Goal: Task Accomplishment & Management: Manage account settings

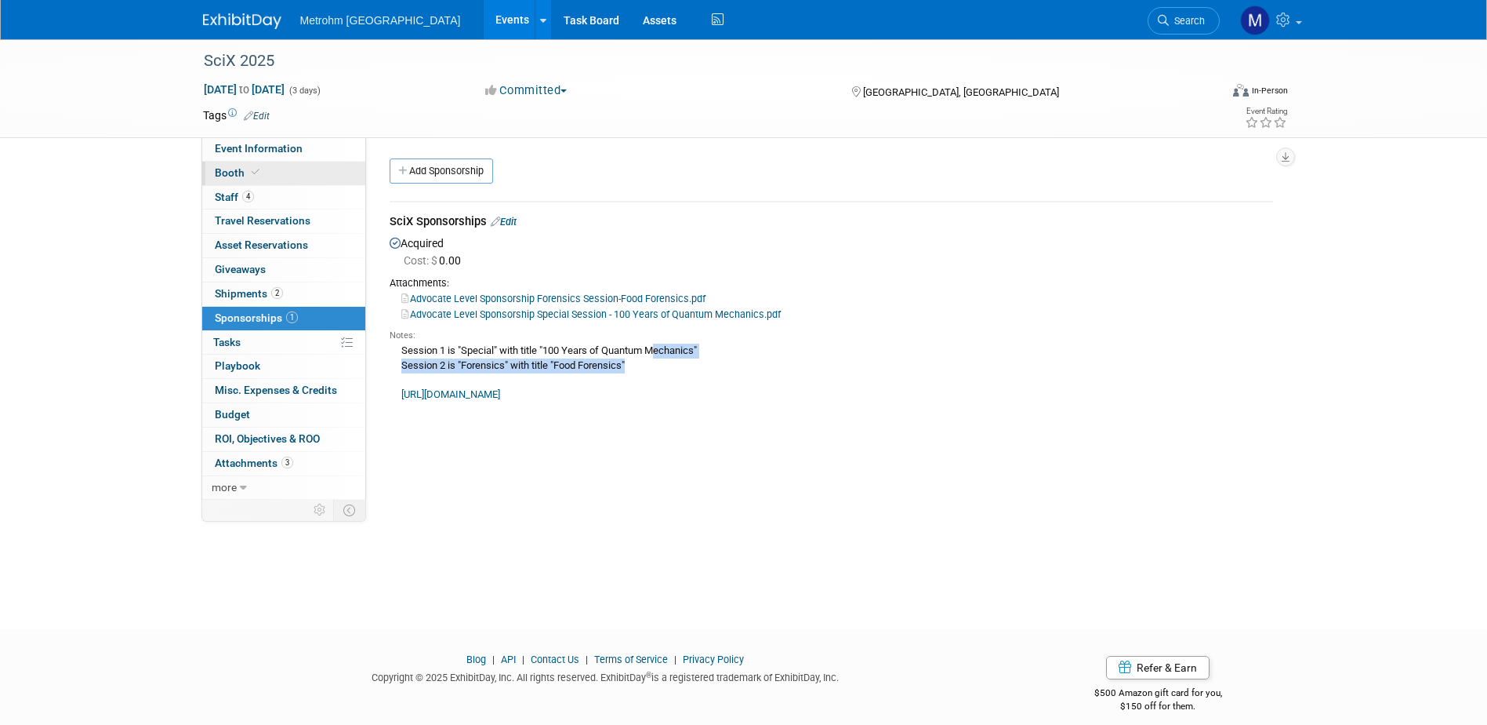
click at [301, 166] on link "Booth" at bounding box center [283, 174] width 163 height 24
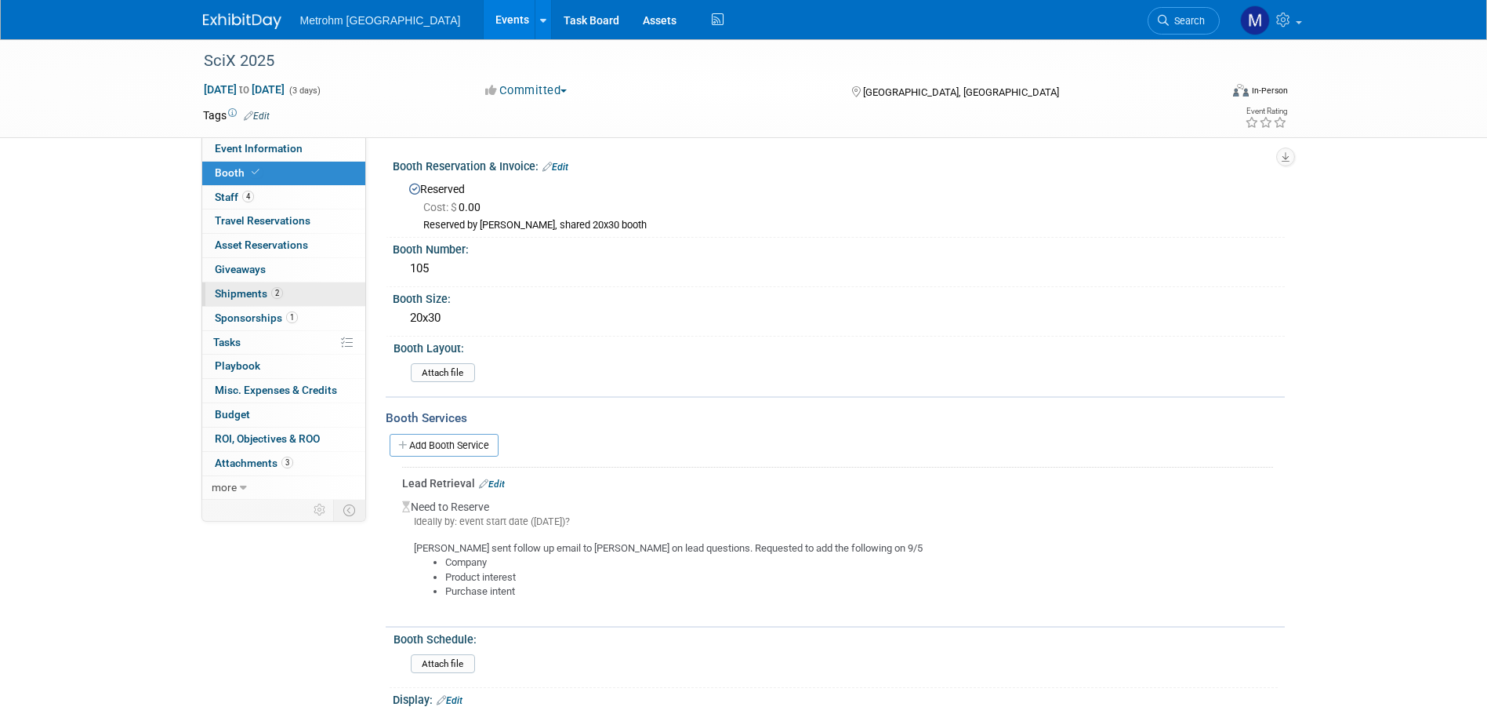
click at [262, 303] on link "2 Shipments 2" at bounding box center [283, 294] width 163 height 24
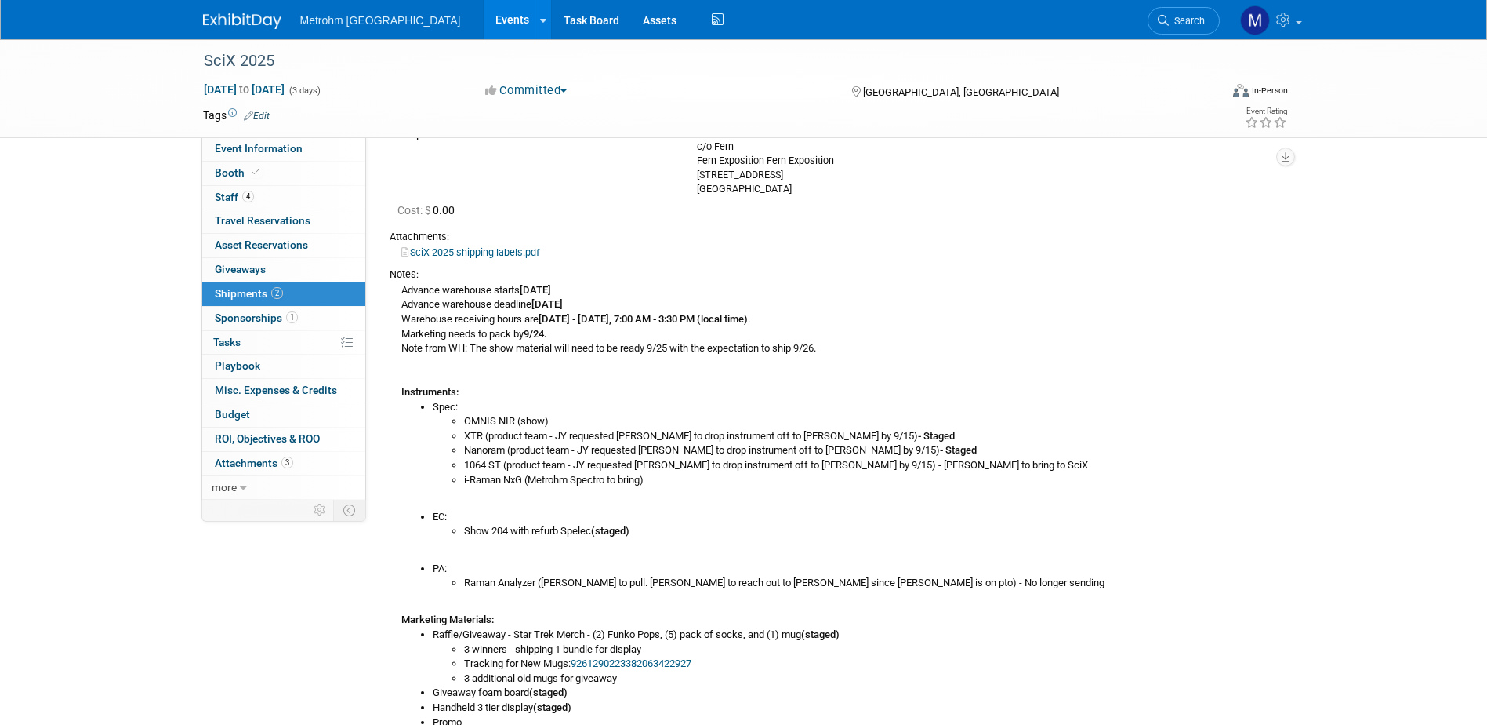
scroll to position [157, 0]
click at [311, 156] on link "Event Information" at bounding box center [283, 149] width 163 height 24
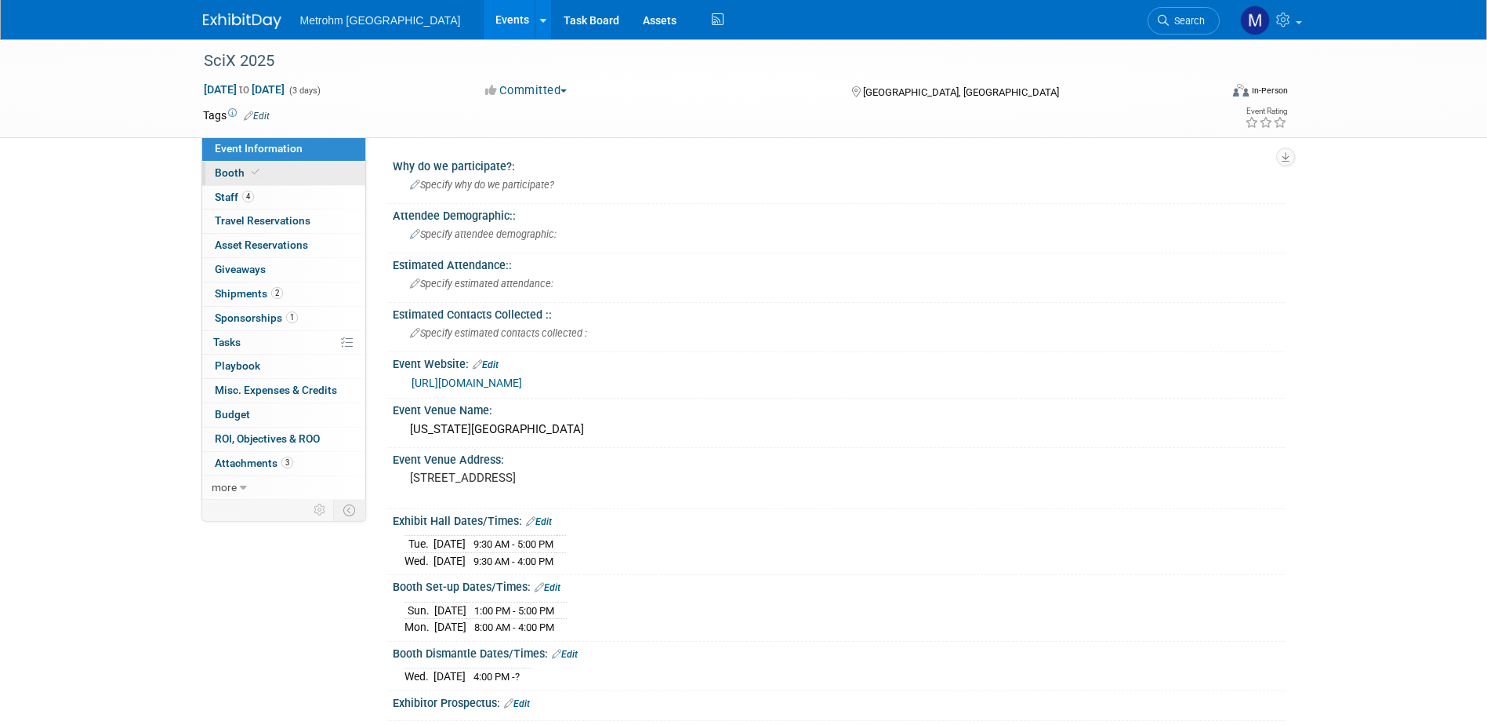
click at [299, 183] on link "Booth" at bounding box center [283, 174] width 163 height 24
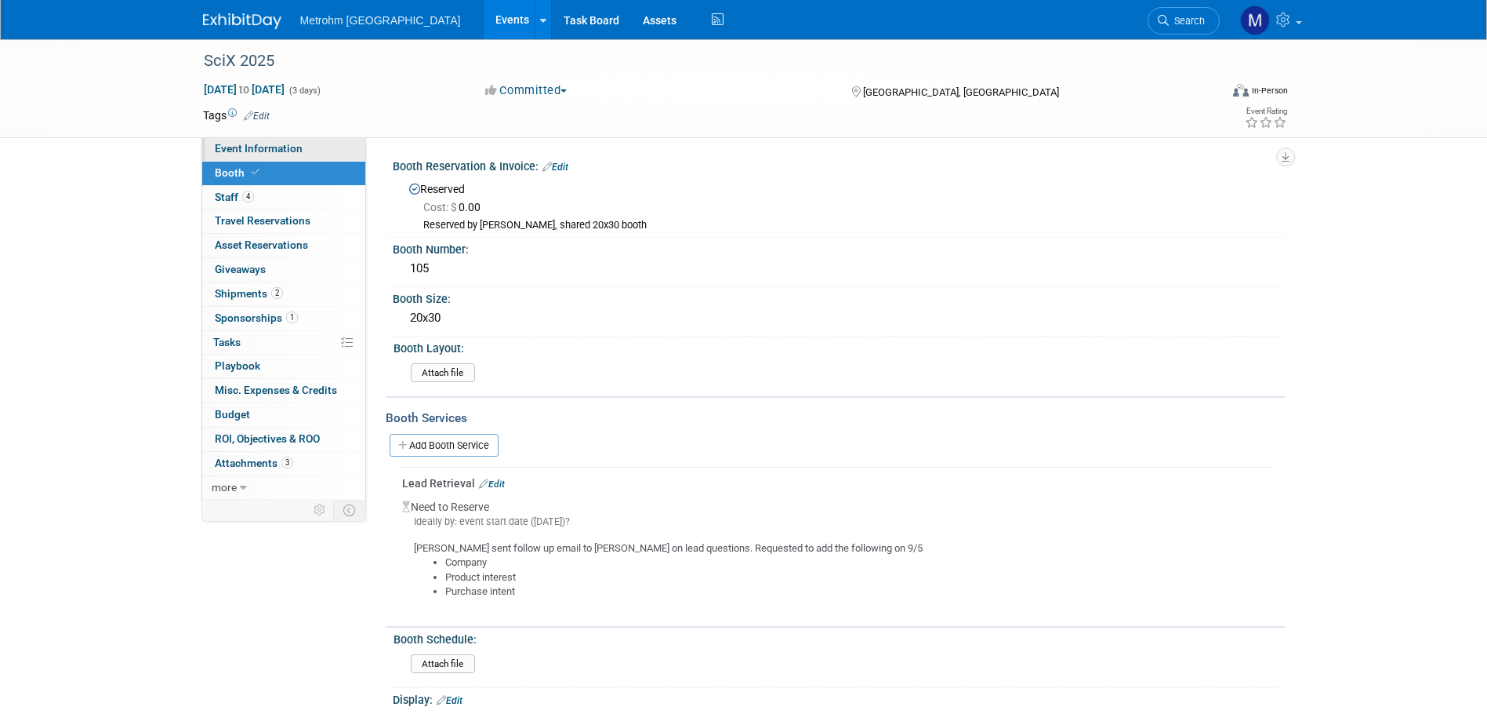
drag, startPoint x: 302, startPoint y: 154, endPoint x: 318, endPoint y: 159, distance: 16.4
click at [302, 154] on link "Event Information" at bounding box center [283, 149] width 163 height 24
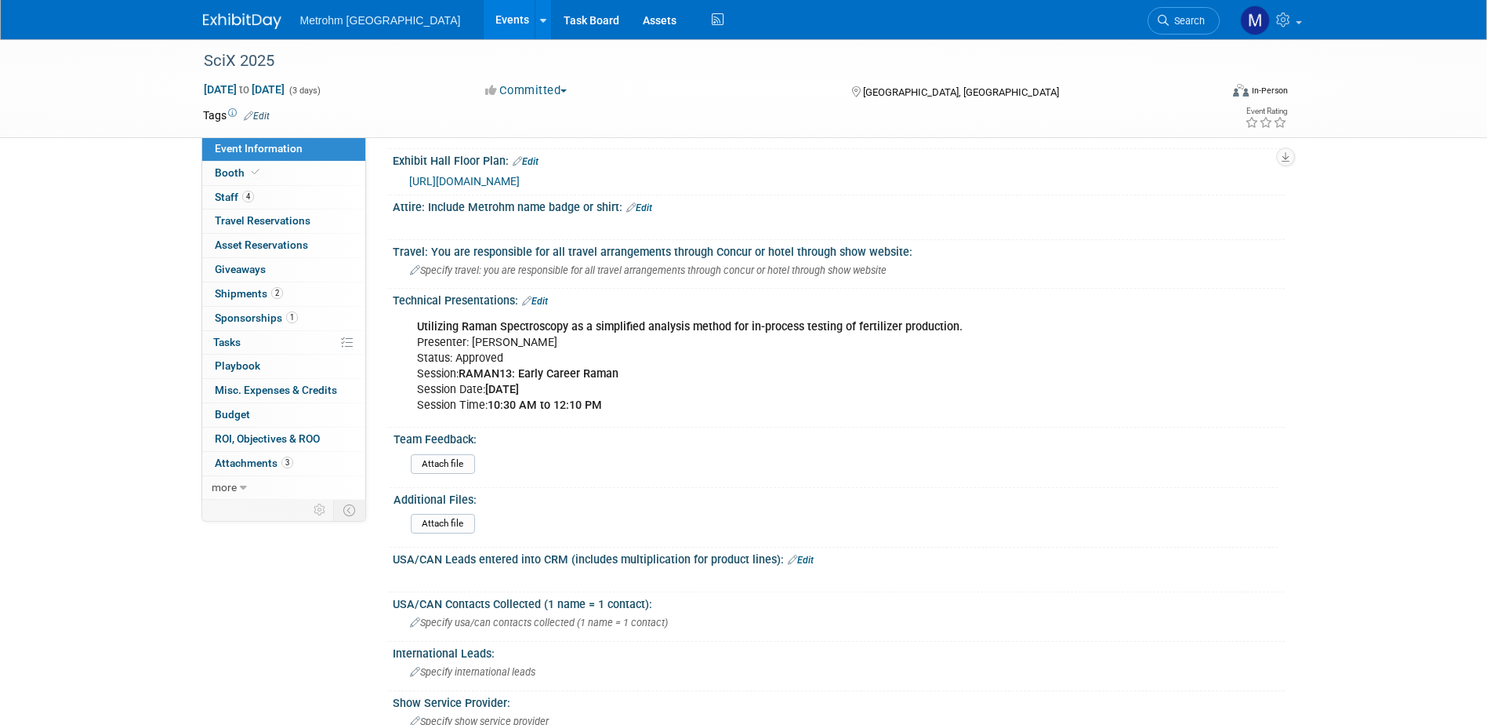
scroll to position [798, 0]
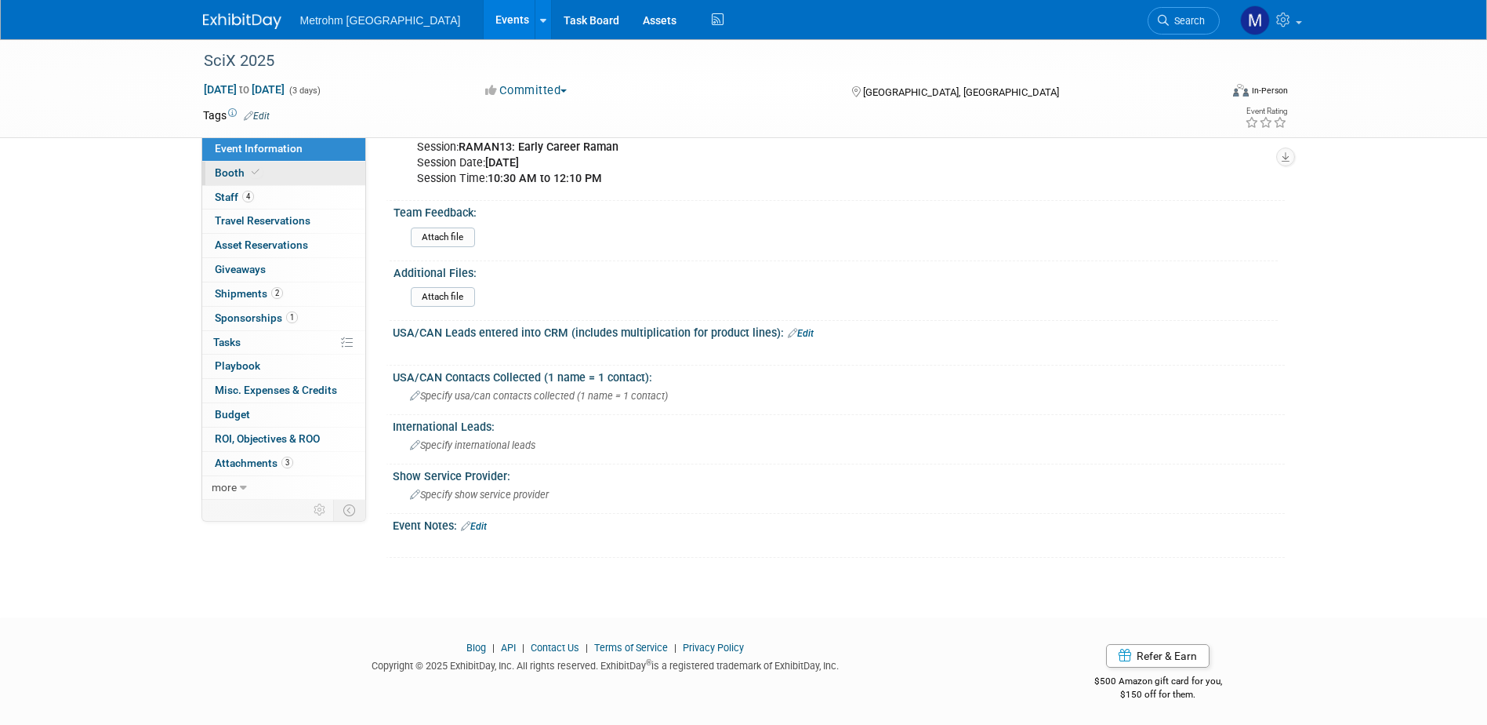
click at [277, 178] on link "Booth" at bounding box center [283, 174] width 163 height 24
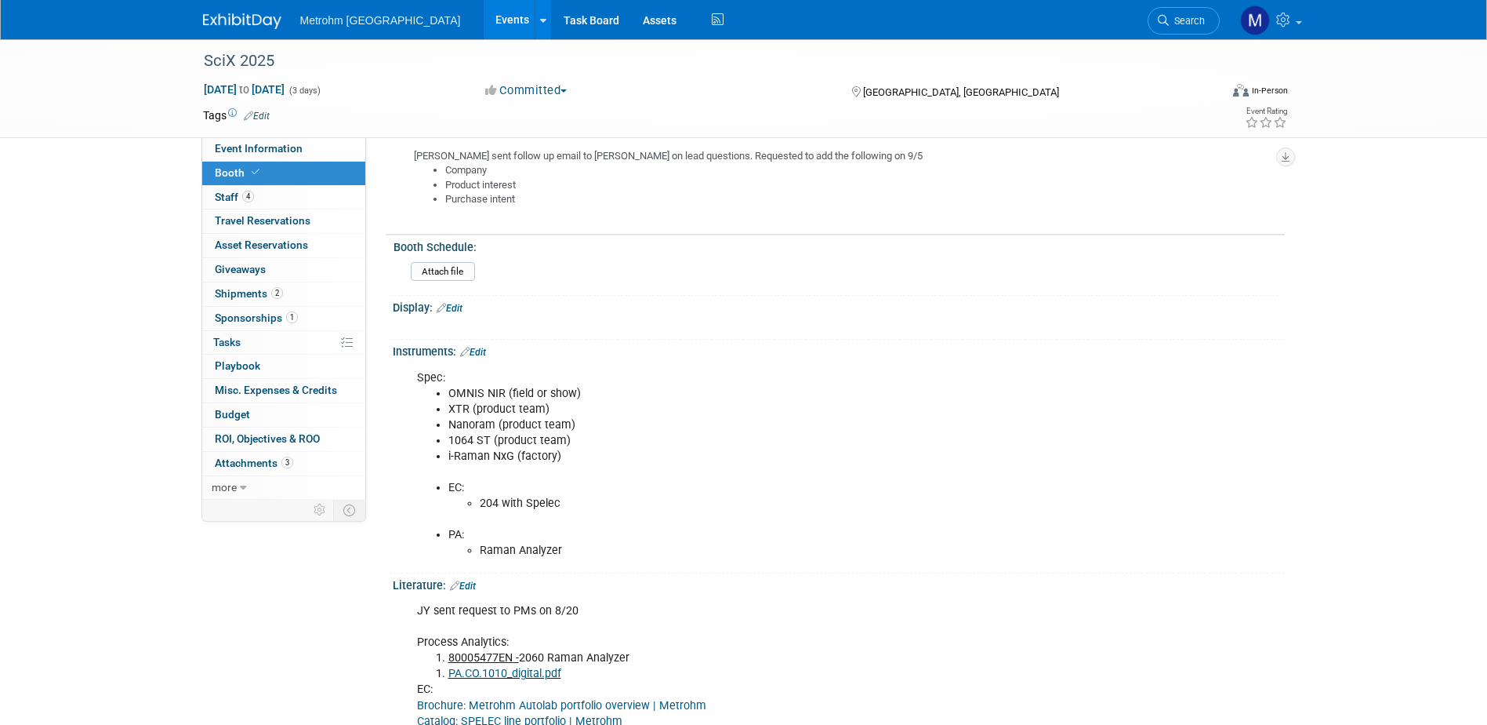
scroll to position [784, 0]
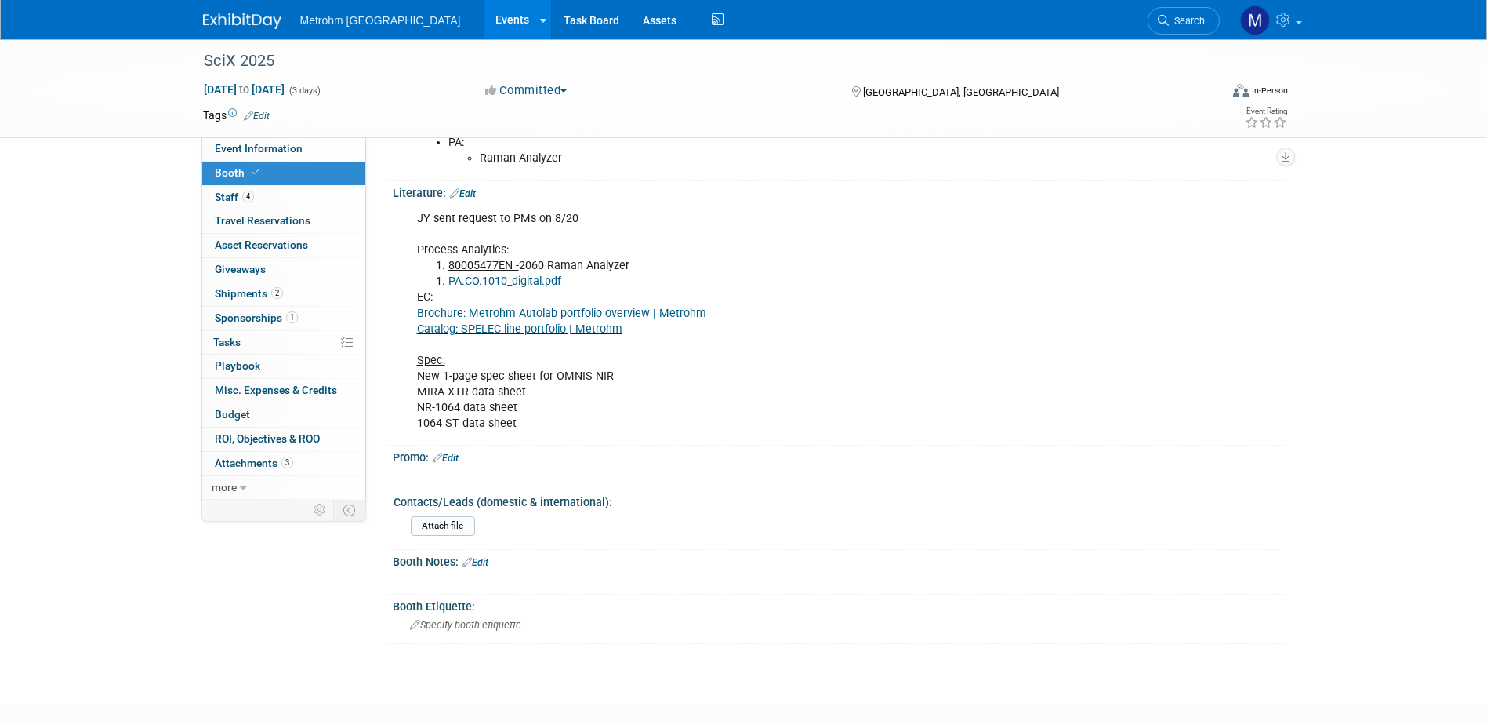
click at [483, 281] on link "PA.CO.1010_digital.pdf" at bounding box center [505, 280] width 113 height 13
click at [287, 318] on span "1" at bounding box center [292, 317] width 12 height 12
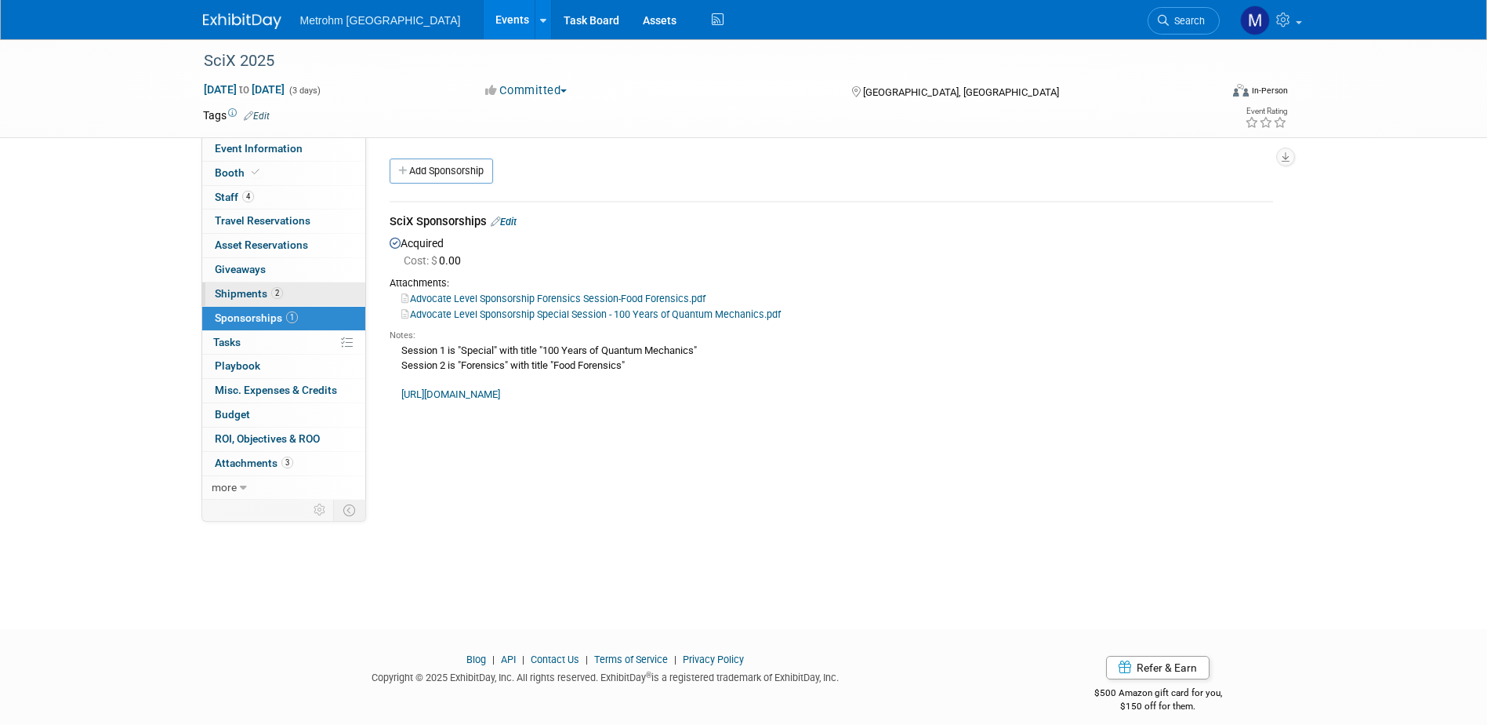
click at [322, 284] on link "2 Shipments 2" at bounding box center [283, 294] width 163 height 24
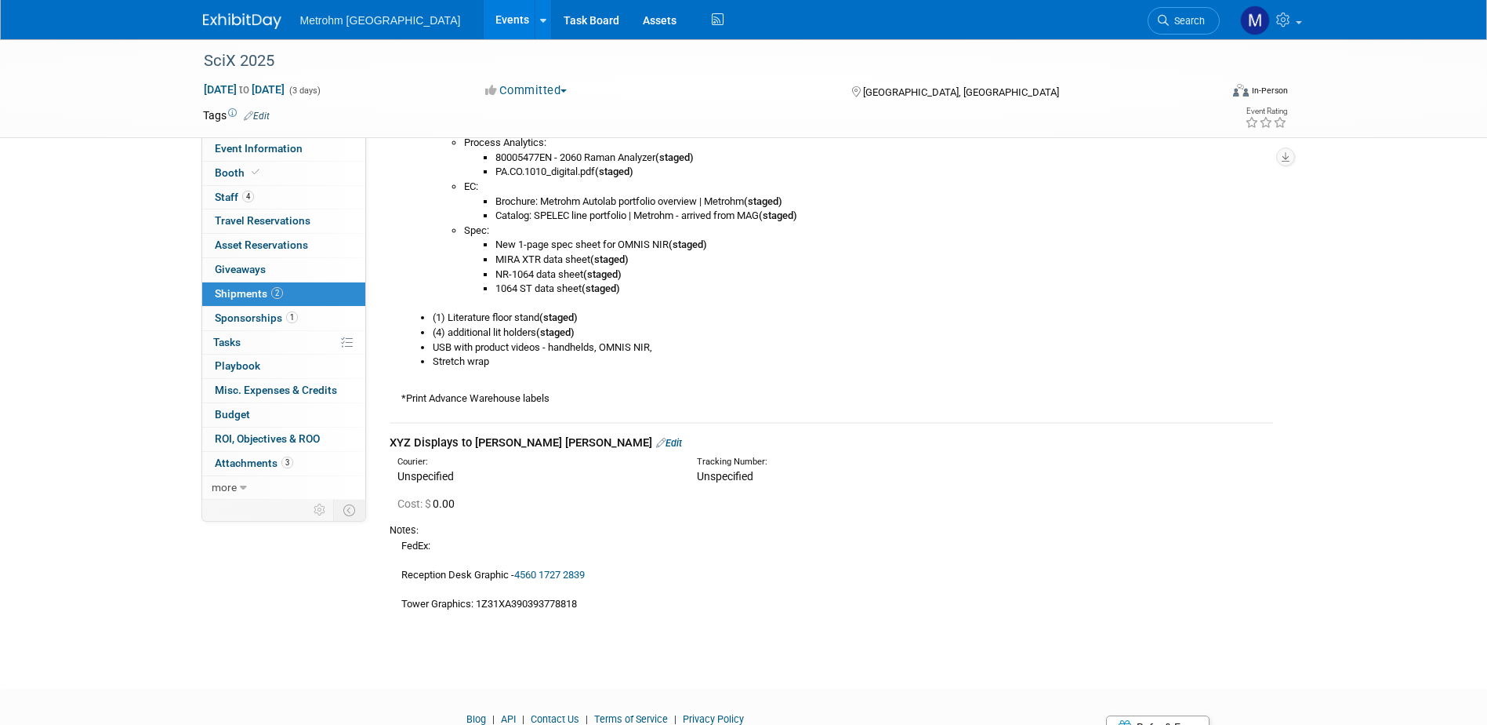
scroll to position [924, 0]
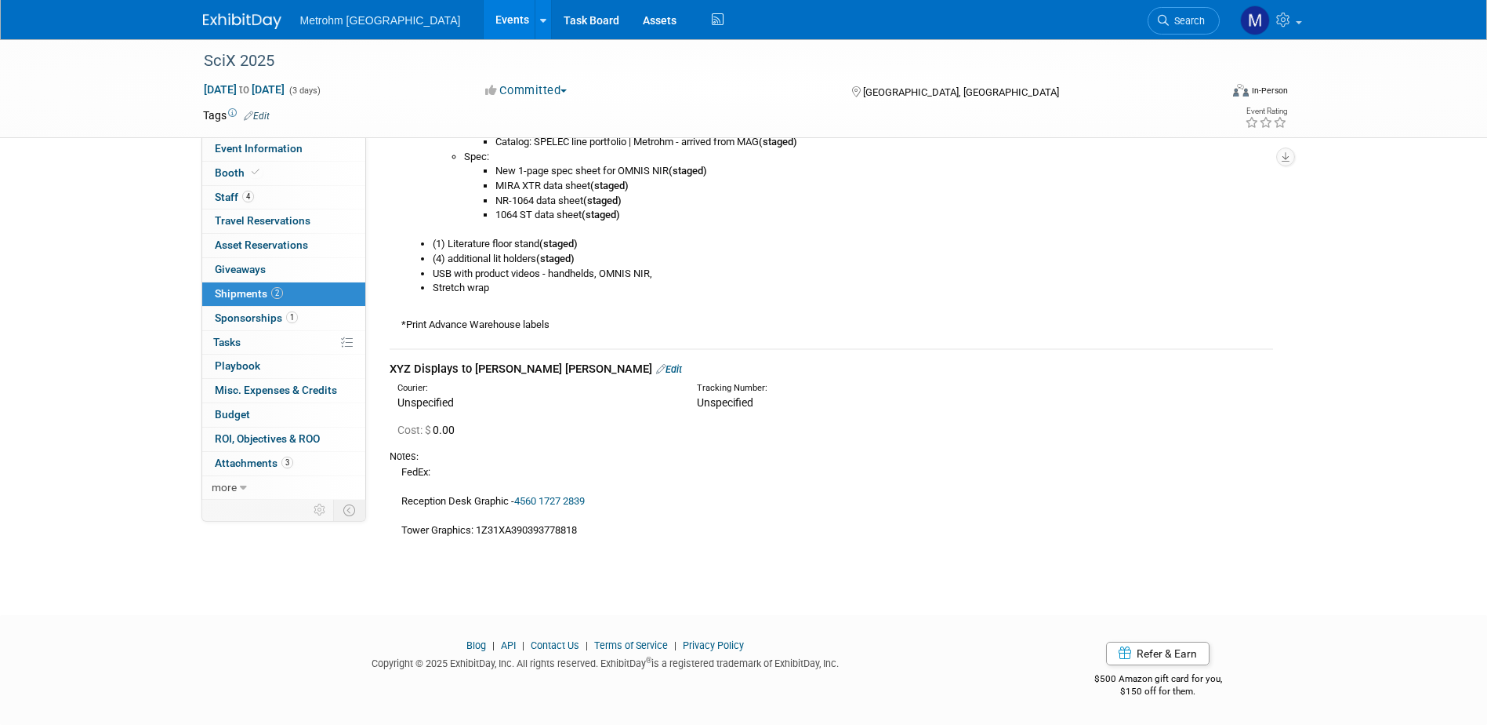
click at [544, 499] on link "4560 1727 2839" at bounding box center [549, 501] width 71 height 12
drag, startPoint x: 592, startPoint y: 535, endPoint x: 478, endPoint y: 540, distance: 113.8
click at [478, 540] on div "Notes: FedEx: Reception Desk Graphic - 4560 1727 2839 Tower Graphics: 1Z31XA390…" at bounding box center [832, 491] width 884 height 101
drag, startPoint x: 478, startPoint y: 540, endPoint x: 486, endPoint y: 530, distance: 12.9
copy div "1Z31XA390393778818"
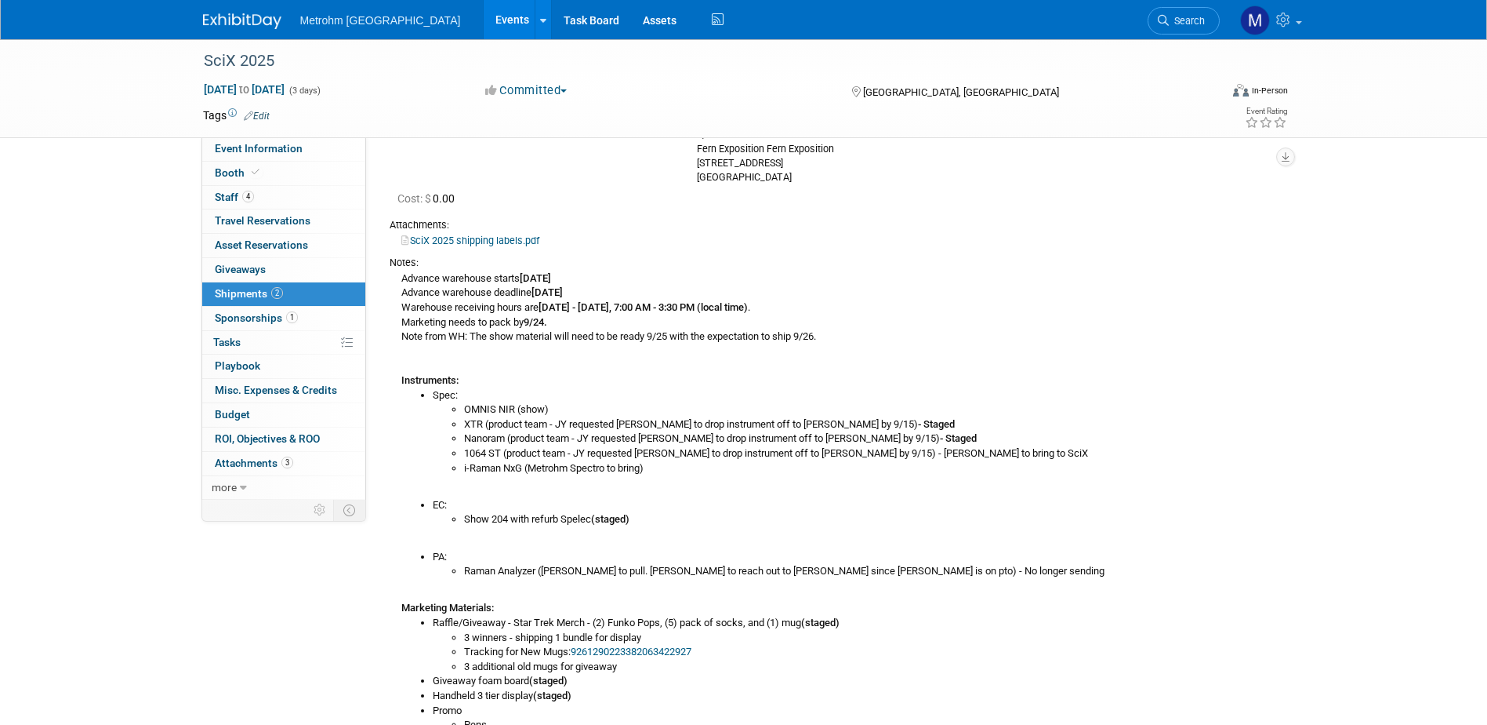
scroll to position [140, 0]
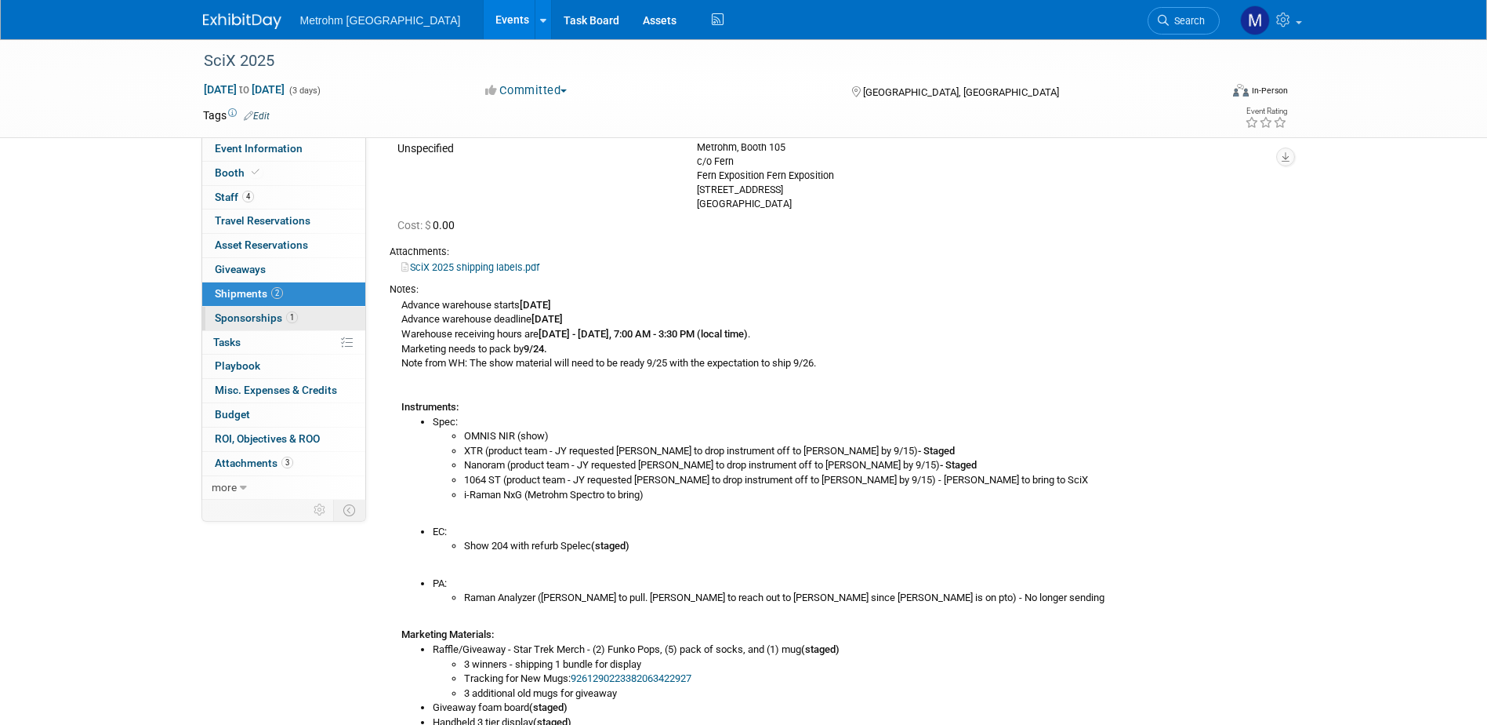
click at [253, 317] on span "Sponsorships 1" at bounding box center [256, 317] width 83 height 13
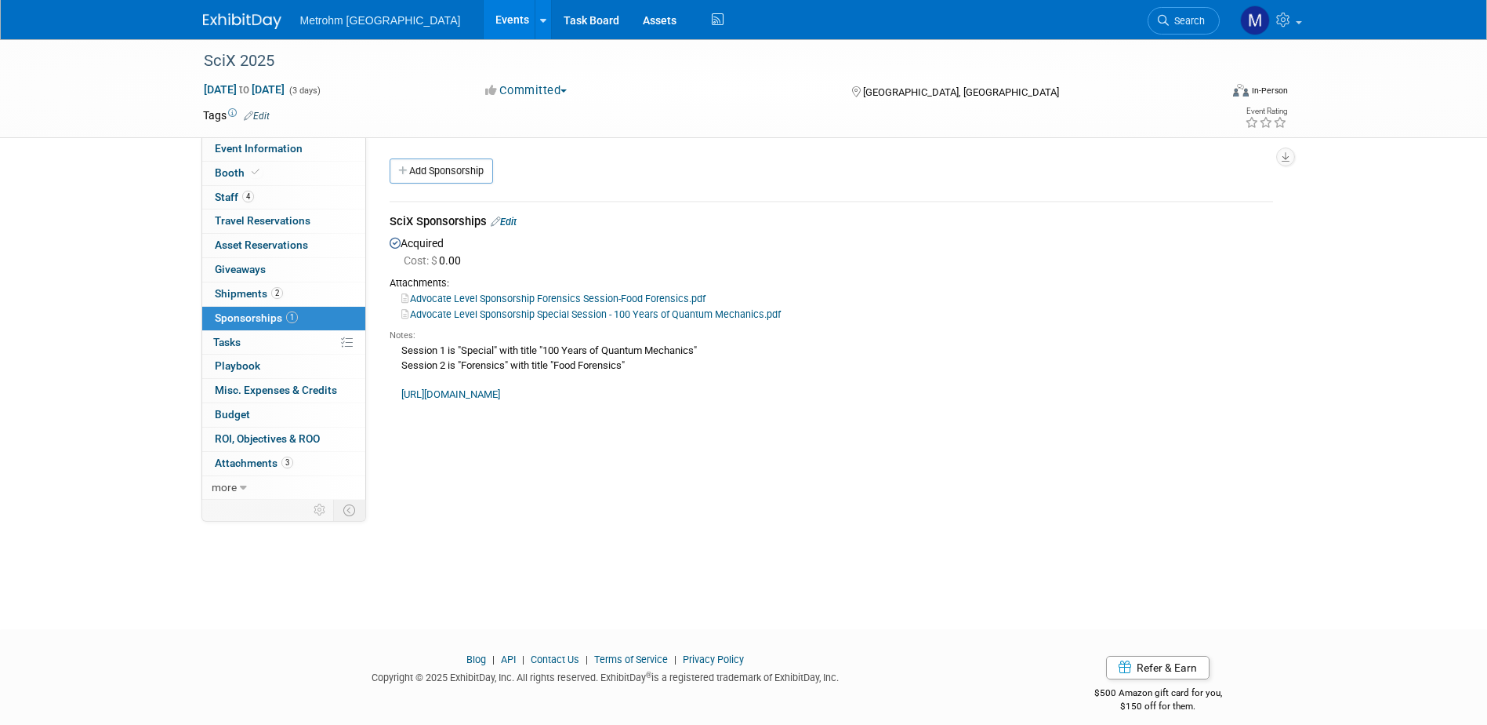
click at [528, 401] on div "Session 1 is "Special" with title "100 Years of Quantum Mechanics" Session 2 is…" at bounding box center [832, 372] width 884 height 60
click at [500, 397] on link "[URL][DOMAIN_NAME]" at bounding box center [450, 394] width 99 height 12
click at [272, 154] on span "Event Information" at bounding box center [259, 148] width 88 height 13
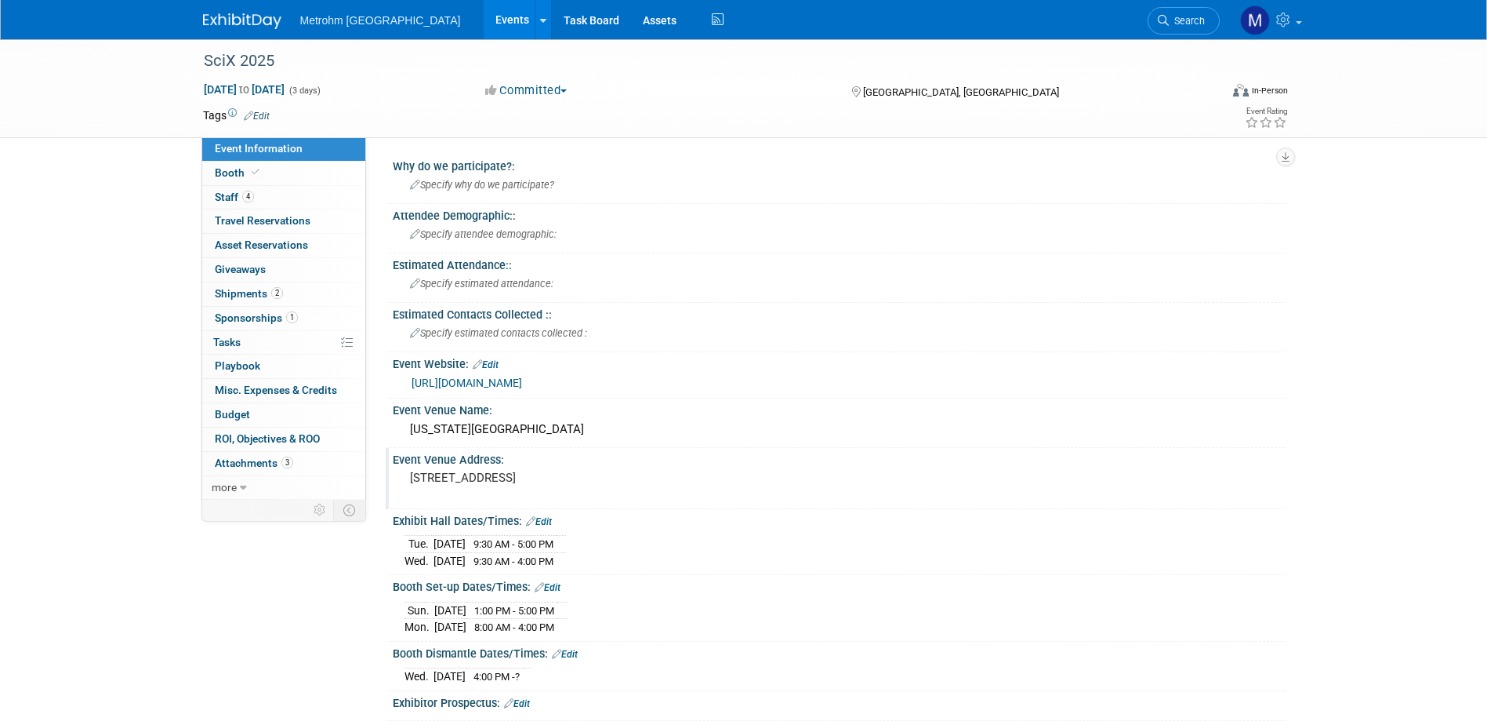
drag, startPoint x: 401, startPoint y: 481, endPoint x: 592, endPoint y: 480, distance: 191.3
click at [592, 480] on div "[STREET_ADDRESS]" at bounding box center [579, 486] width 372 height 38
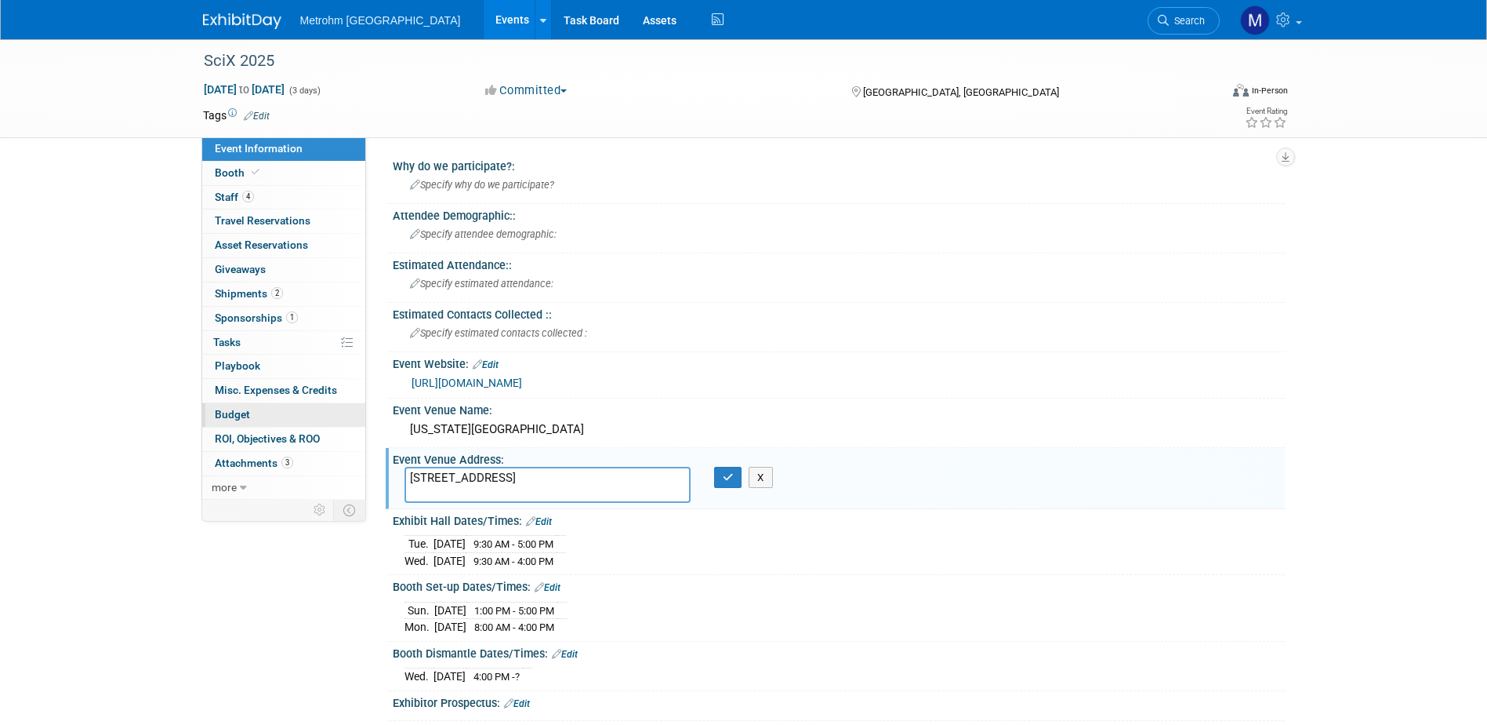
drag, startPoint x: 630, startPoint y: 476, endPoint x: 226, endPoint y: 403, distance: 411.1
click at [292, 452] on div "Event Information Event Info Booth Booth 4 Staff 4 Staff 0 Travel Reservations …" at bounding box center [744, 697] width 1106 height 1317
click at [274, 291] on span "2" at bounding box center [277, 293] width 12 height 12
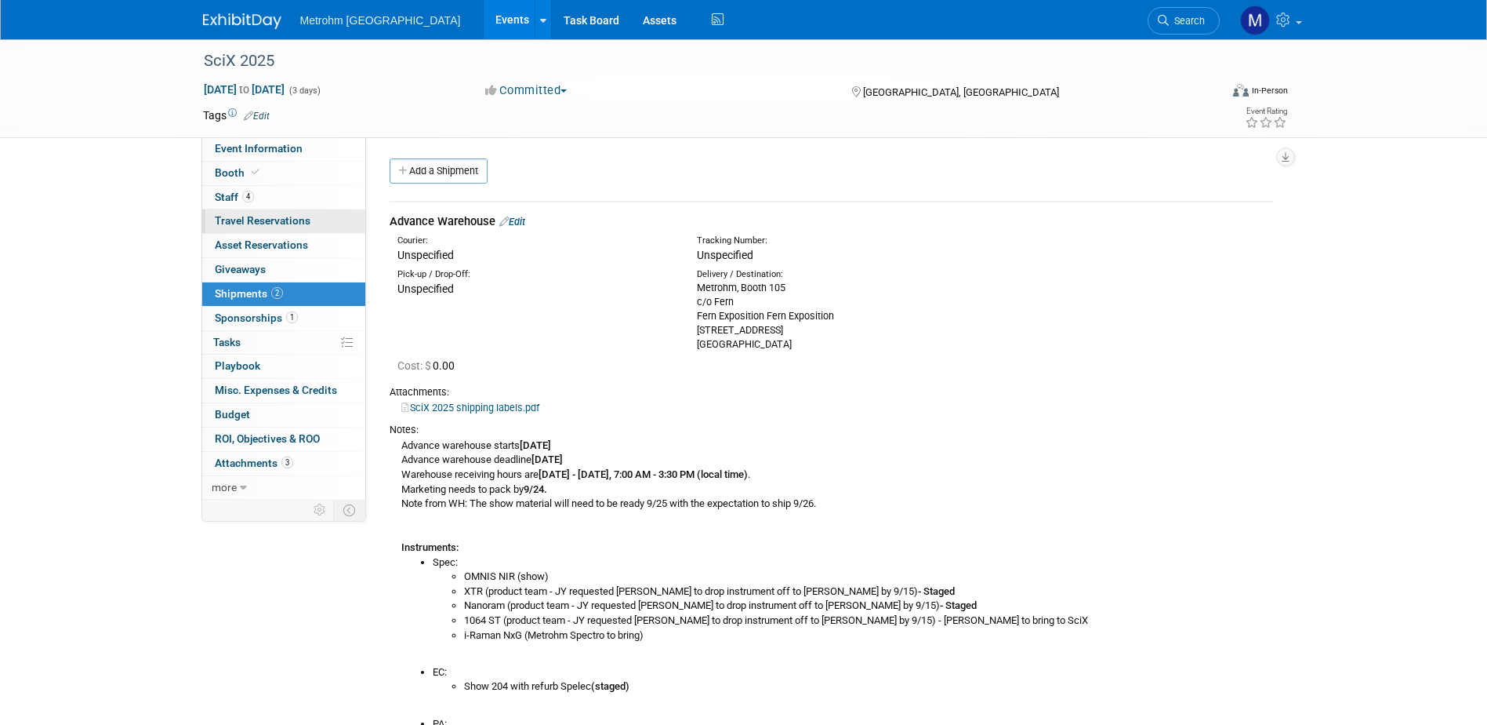
click at [274, 216] on span "Travel Reservations 0" at bounding box center [263, 220] width 96 height 13
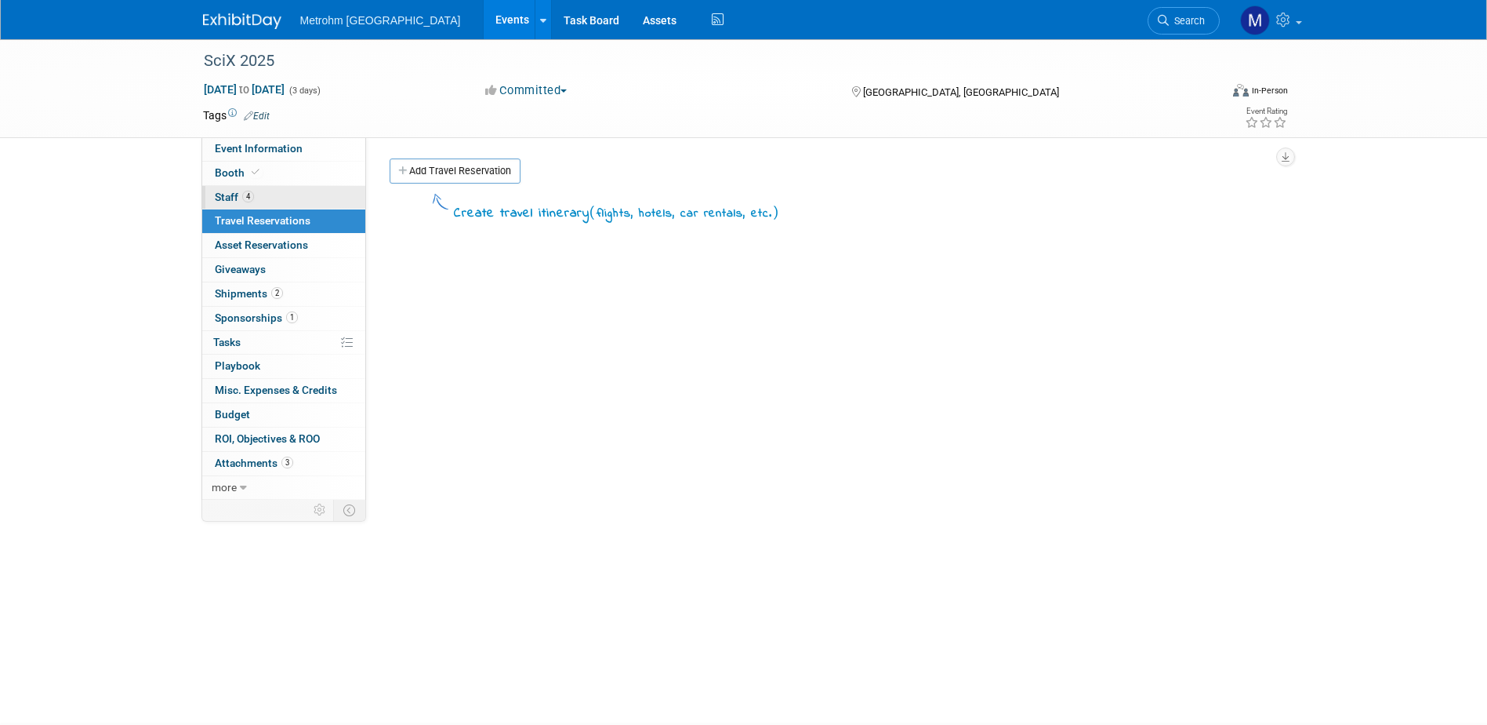
click at [310, 191] on link "4 Staff 4" at bounding box center [283, 198] width 163 height 24
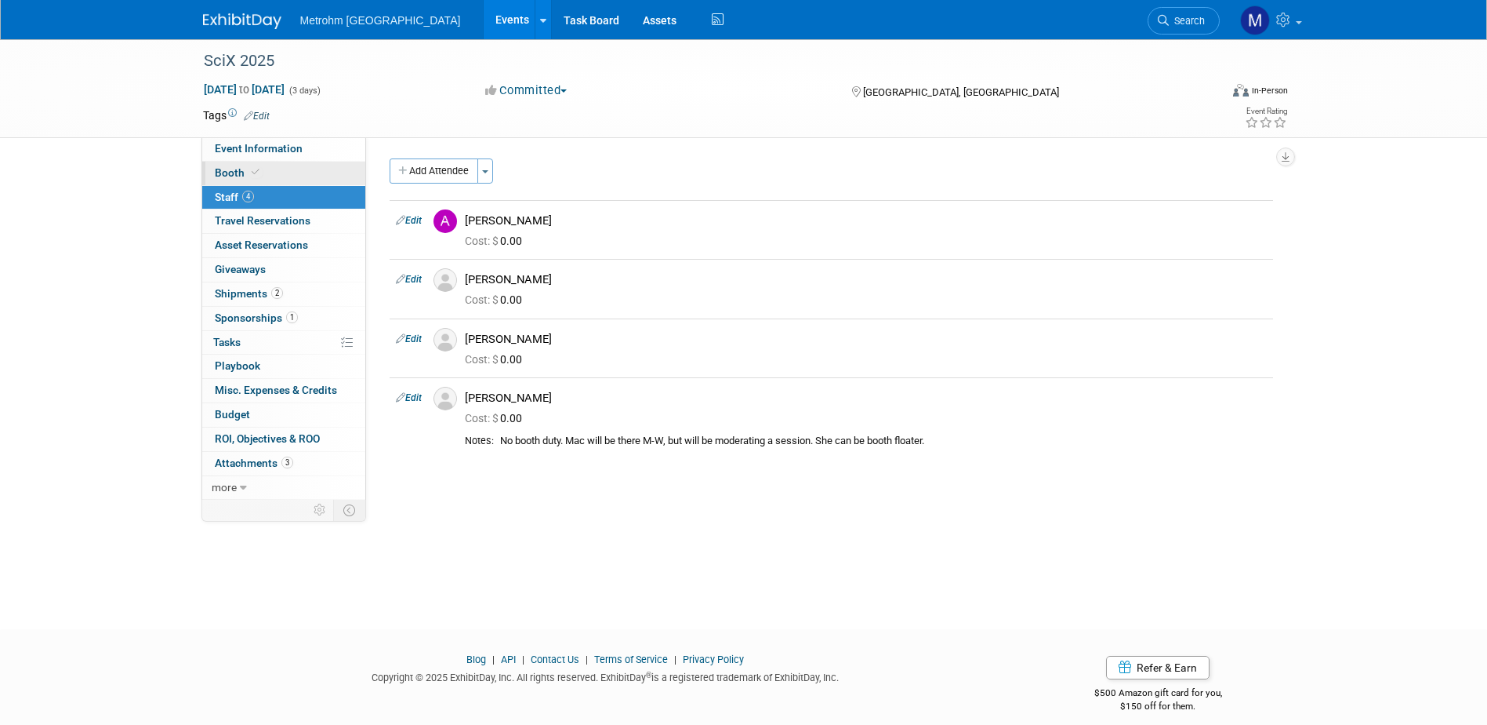
click at [307, 173] on link "Booth" at bounding box center [283, 174] width 163 height 24
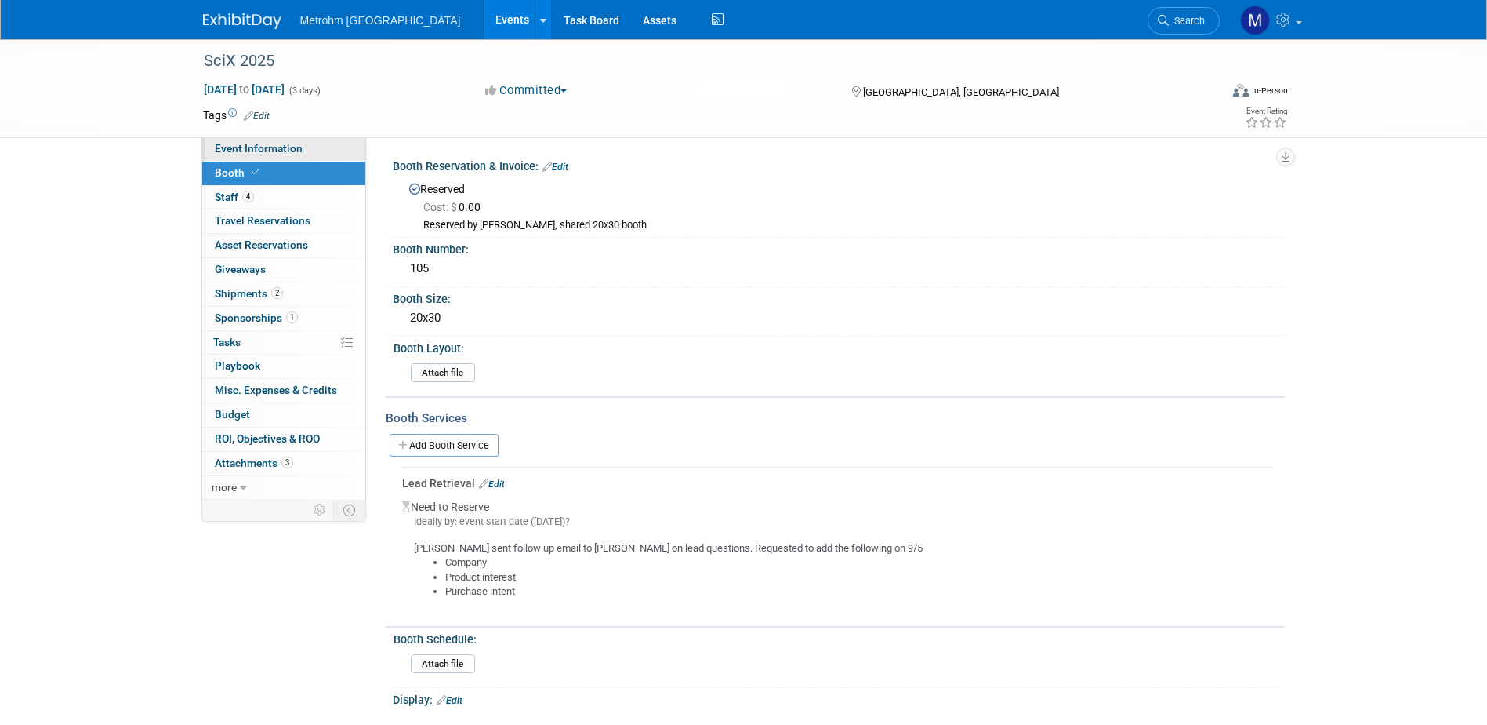
click at [305, 140] on link "Event Information" at bounding box center [283, 149] width 163 height 24
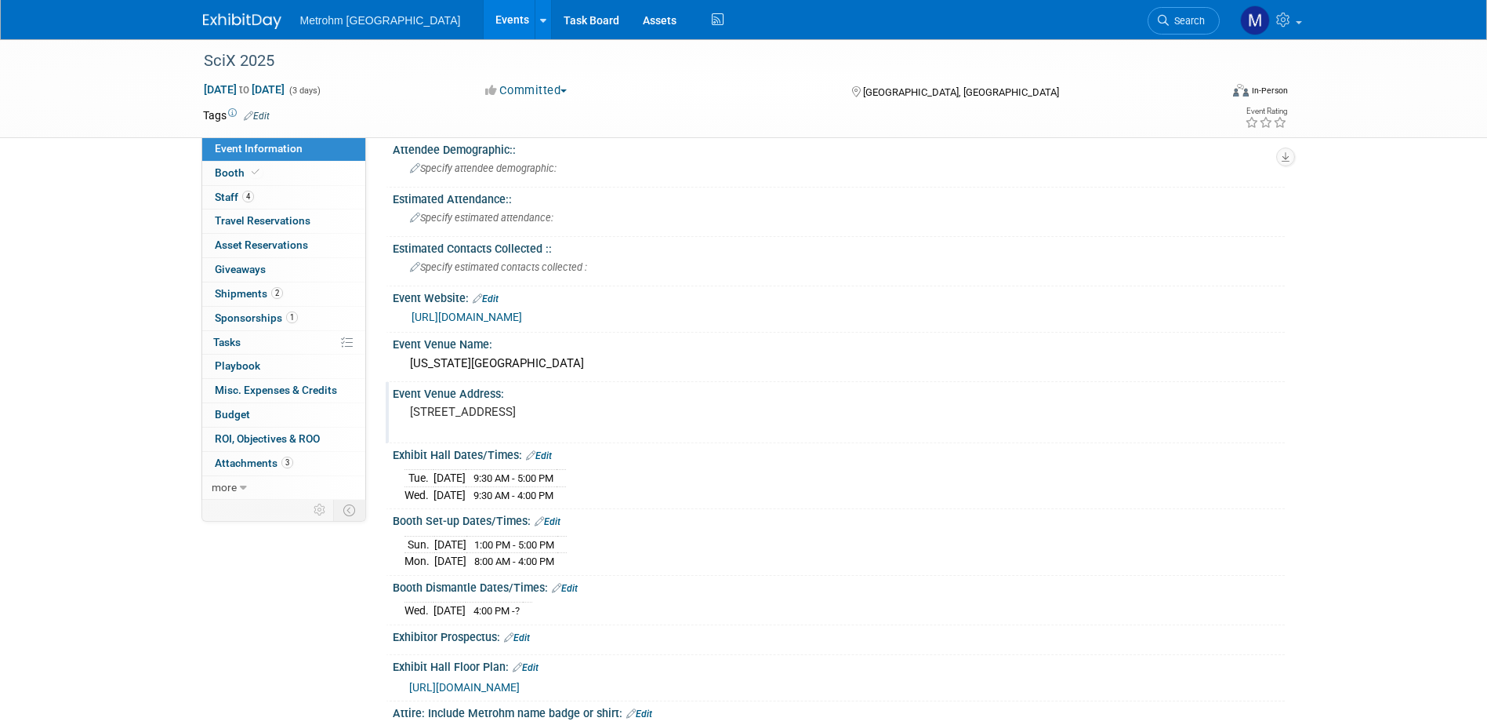
scroll to position [157, 0]
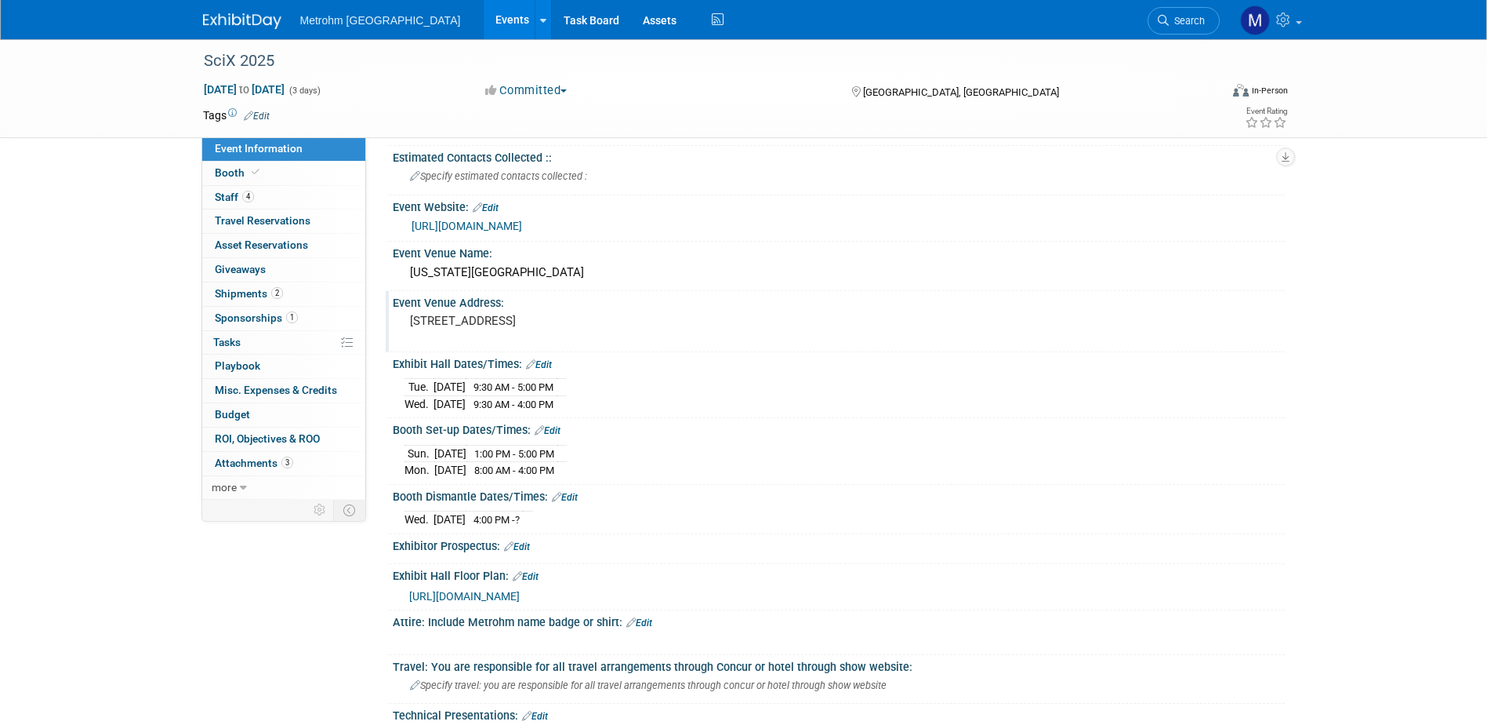
click at [474, 314] on pre "[STREET_ADDRESS]" at bounding box center [578, 321] width 337 height 14
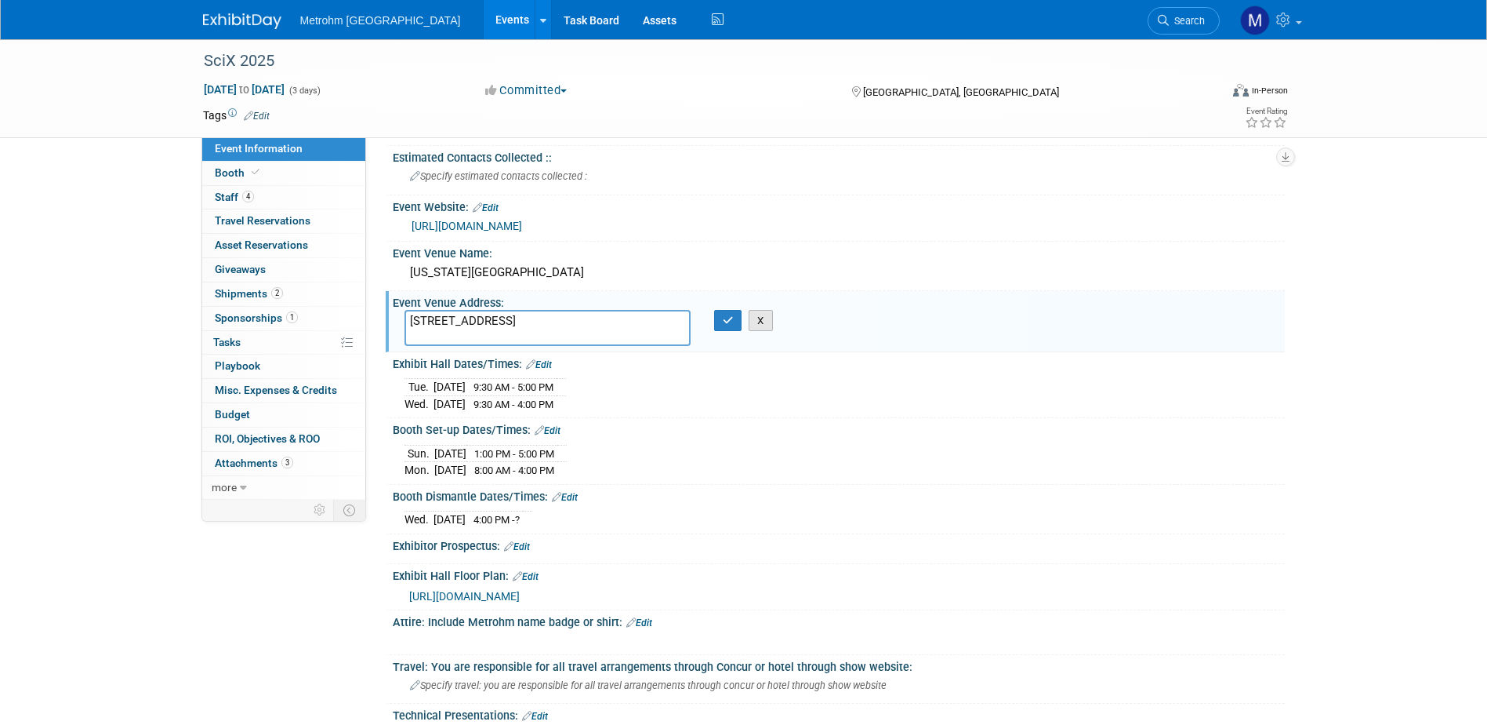
click at [759, 324] on button "X" at bounding box center [761, 321] width 24 height 22
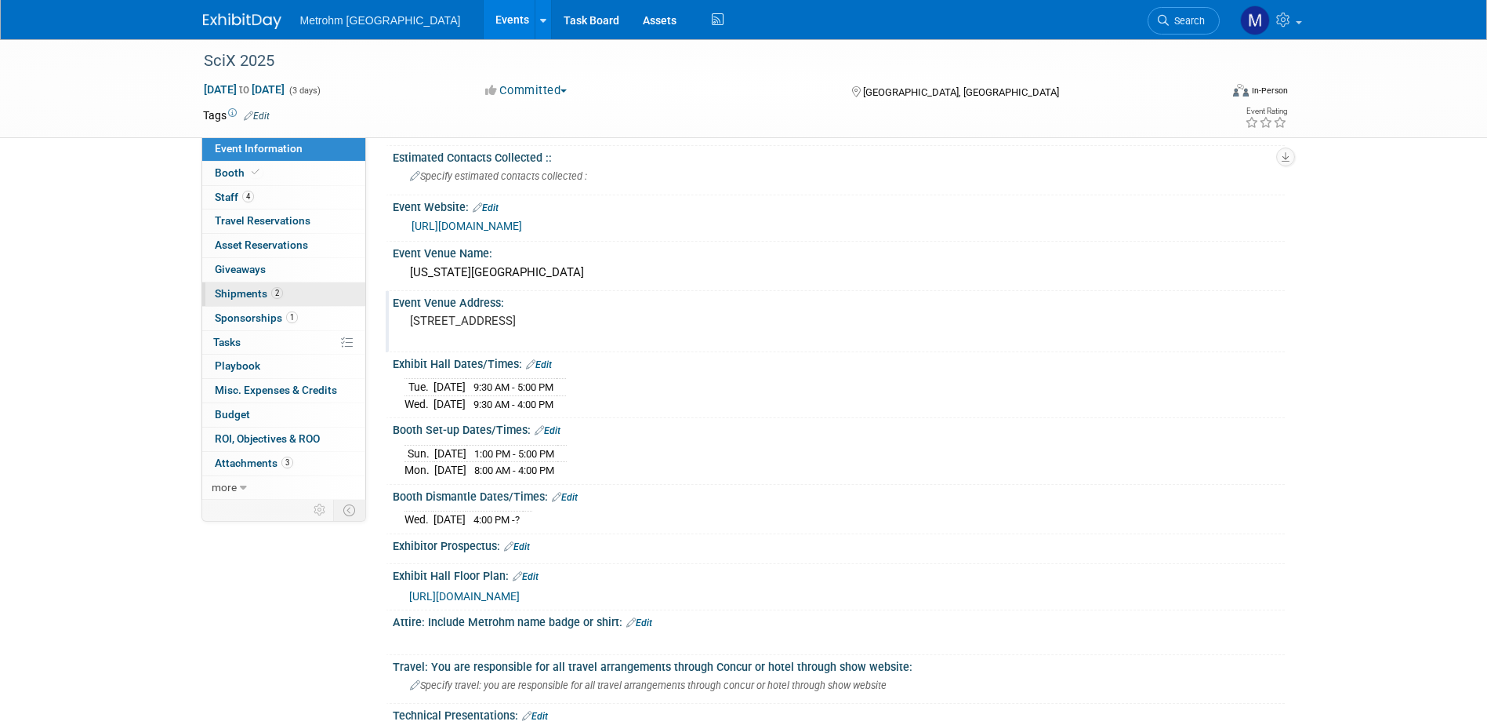
click at [321, 296] on link "2 Shipments 2" at bounding box center [283, 294] width 163 height 24
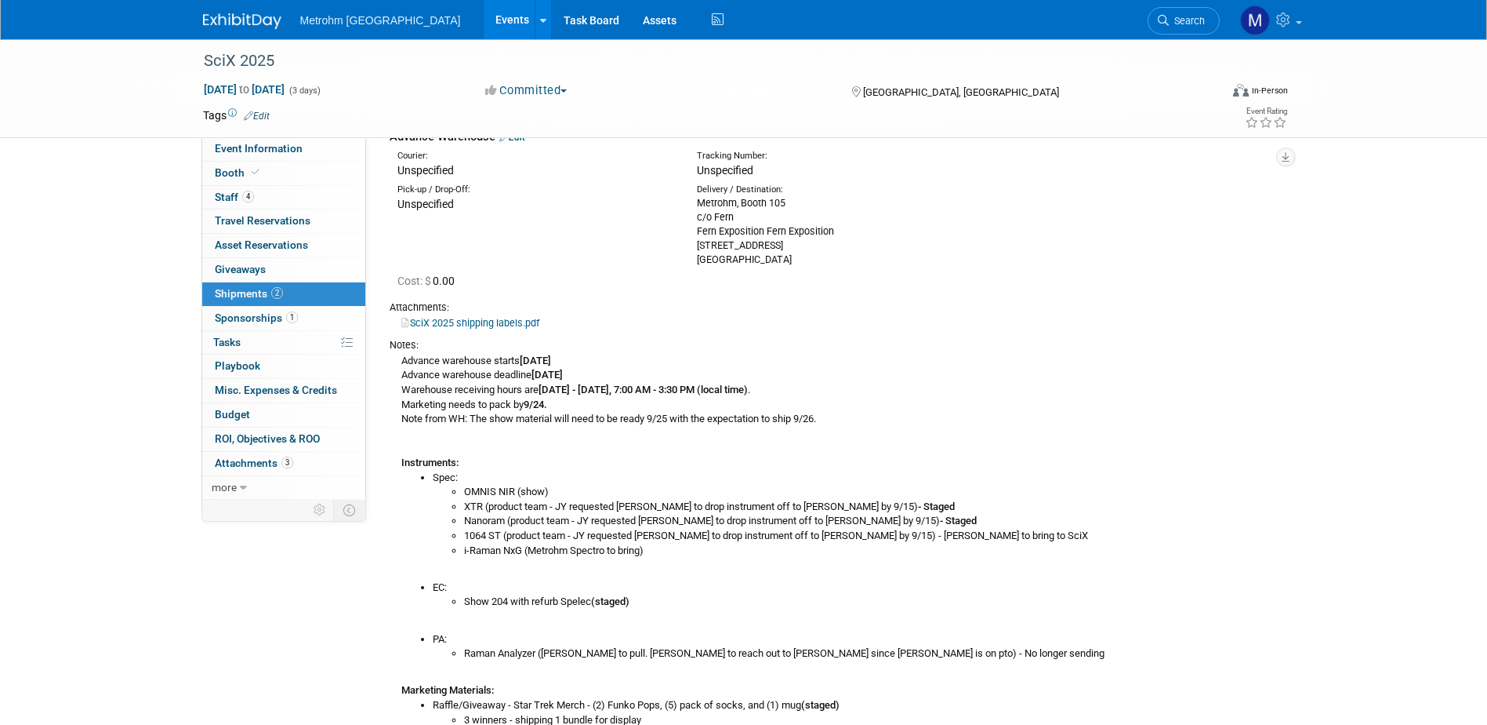
scroll to position [78, 0]
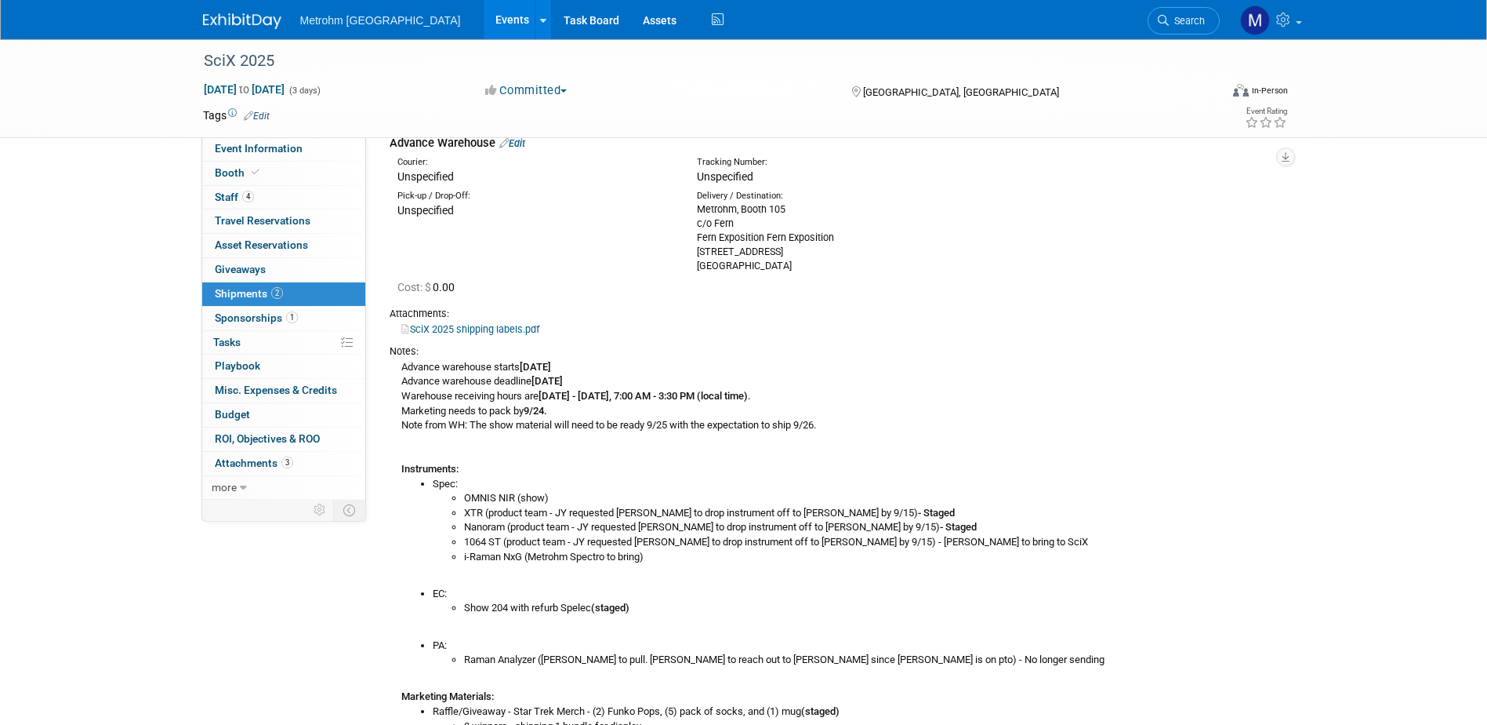
click at [493, 332] on link "SciX 2025 shipping labels.pdf" at bounding box center [470, 329] width 138 height 12
click at [244, 176] on span "Booth" at bounding box center [239, 172] width 48 height 13
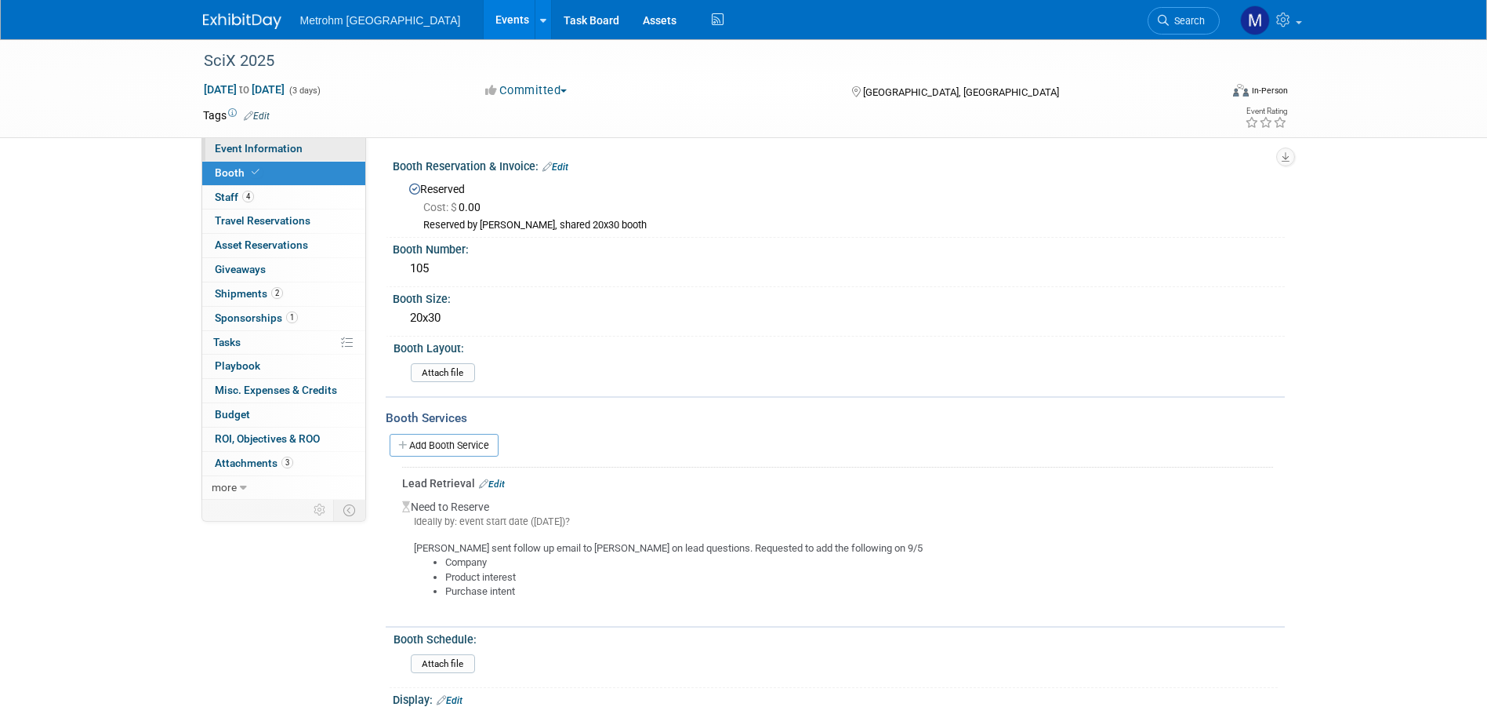
click at [249, 145] on span "Event Information" at bounding box center [259, 148] width 88 height 13
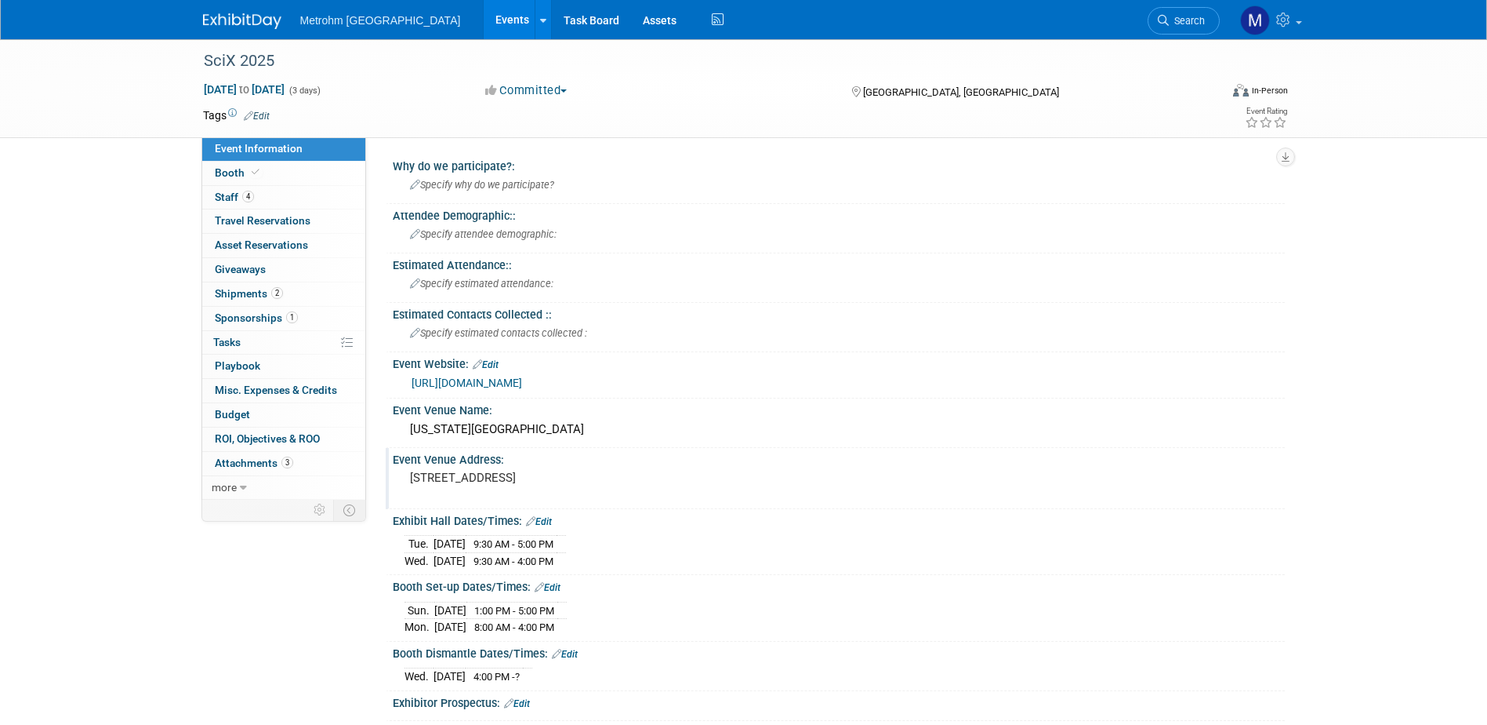
click at [499, 475] on pre "[STREET_ADDRESS]" at bounding box center [578, 477] width 337 height 14
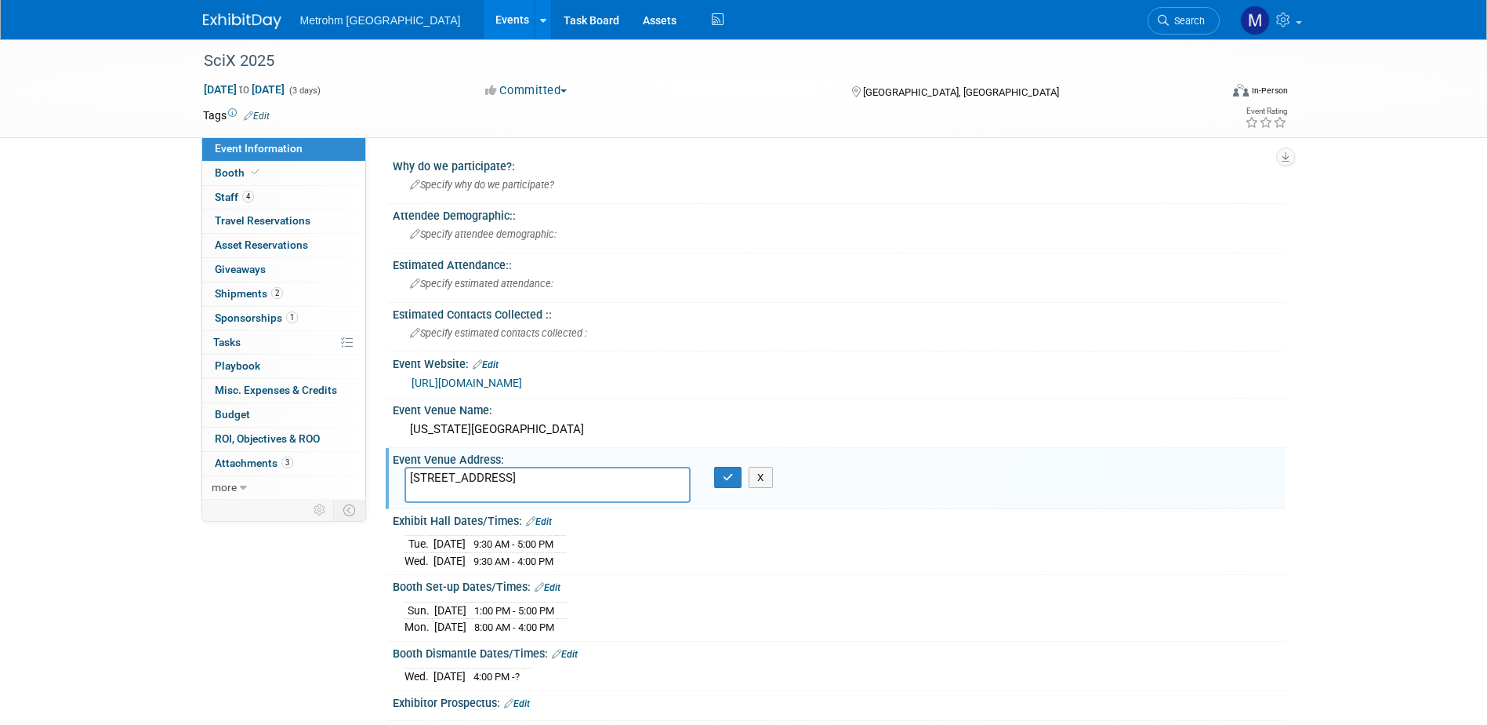
click at [499, 475] on textarea "[STREET_ADDRESS]" at bounding box center [548, 485] width 286 height 36
type textarea "[STREET_ADDRESS]"
click at [736, 480] on button "button" at bounding box center [728, 478] width 28 height 22
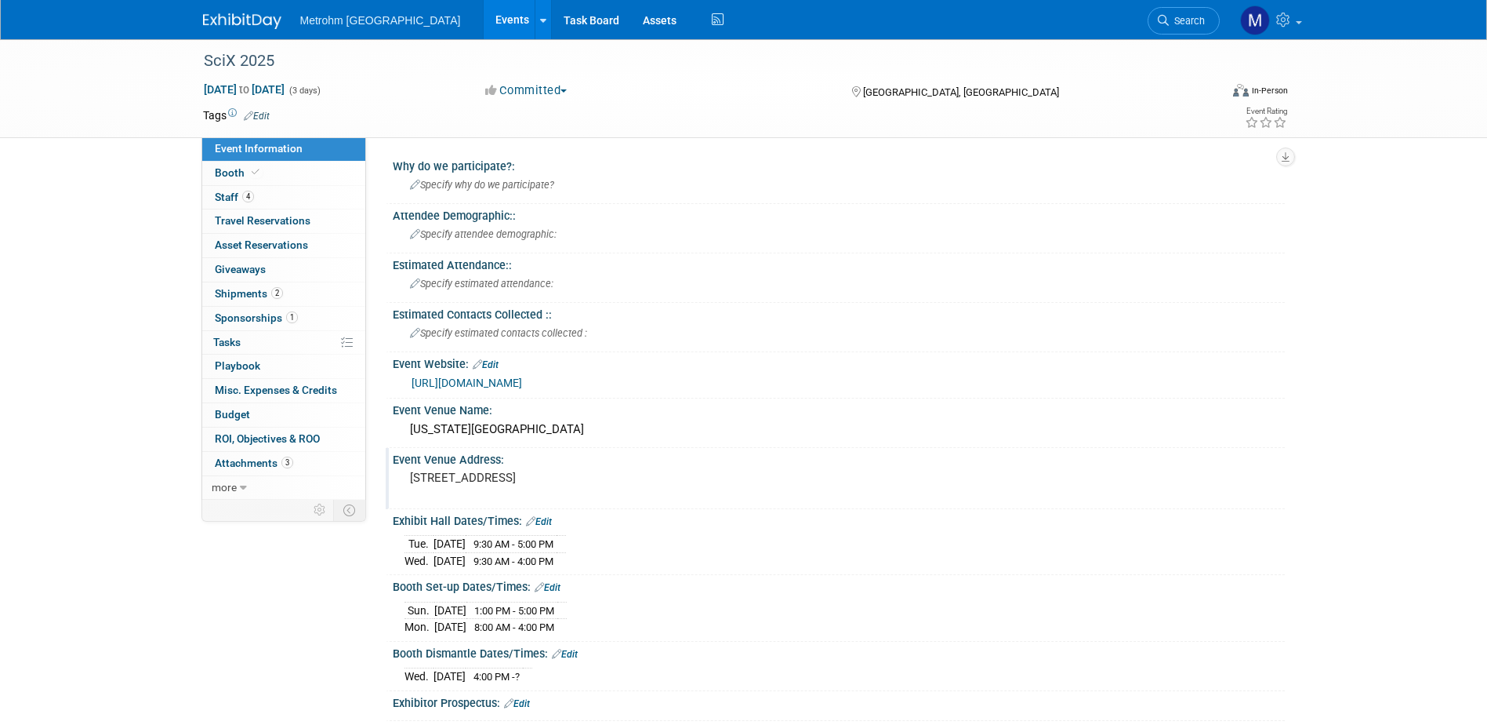
click at [522, 385] on link "[URL][DOMAIN_NAME]" at bounding box center [467, 382] width 111 height 13
click at [499, 423] on div "[US_STATE][GEOGRAPHIC_DATA]" at bounding box center [839, 429] width 869 height 24
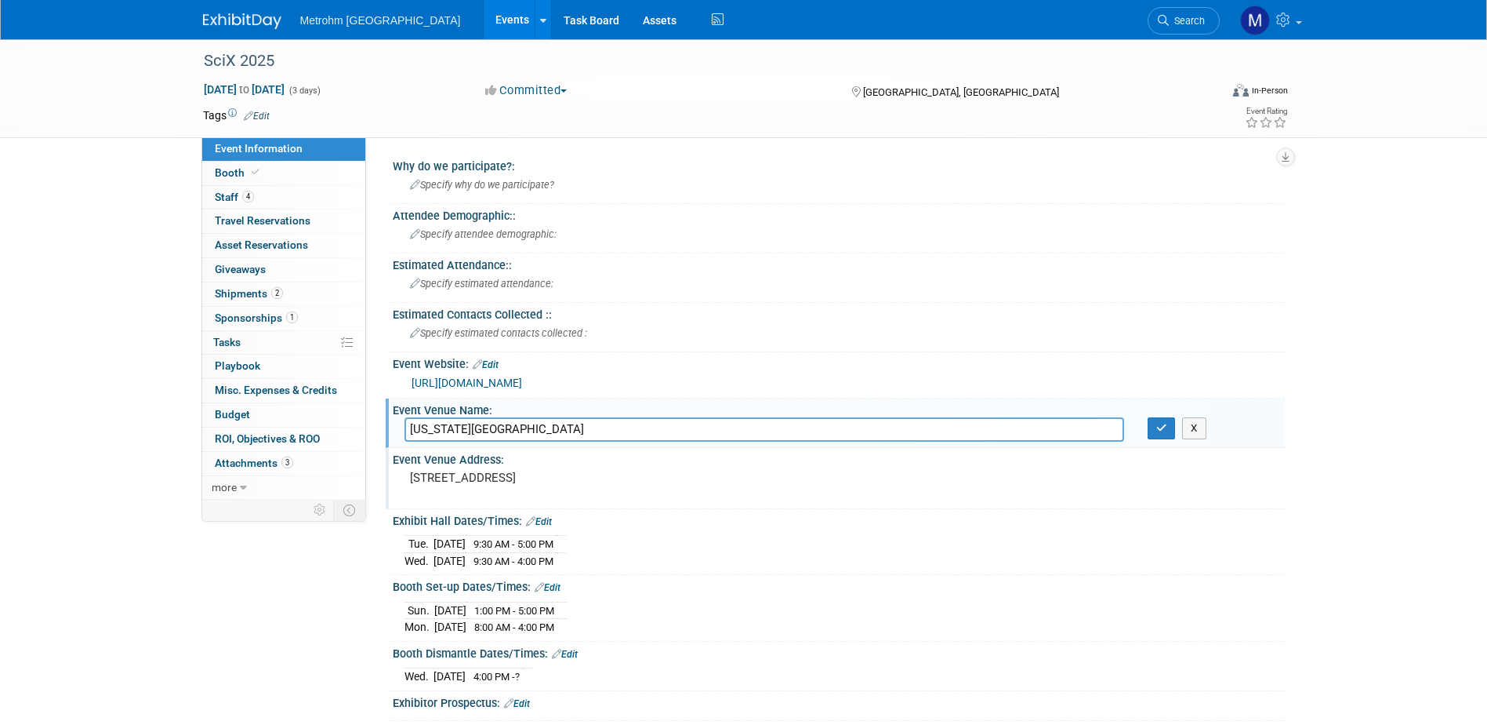
click at [499, 423] on input "[US_STATE][GEOGRAPHIC_DATA]" at bounding box center [765, 429] width 720 height 24
type input "[GEOGRAPHIC_DATA][US_STATE]"
click at [1162, 421] on button "button" at bounding box center [1162, 428] width 28 height 22
